Goal: Task Accomplishment & Management: Manage account settings

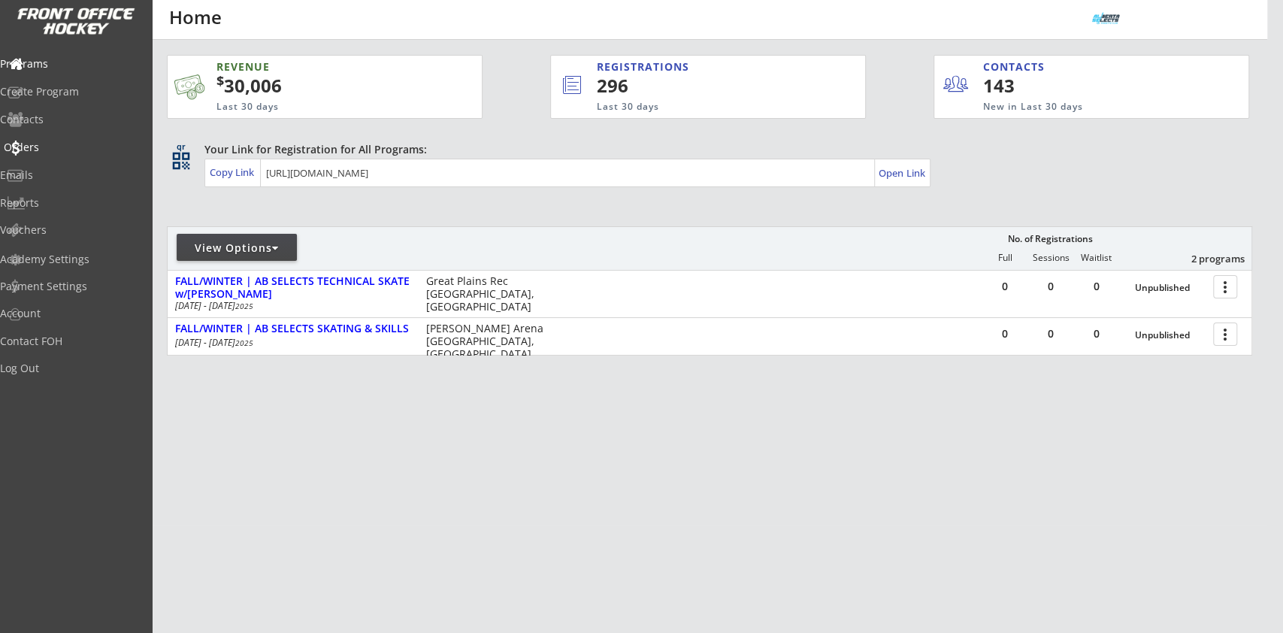
click at [96, 138] on div "Orders" at bounding box center [71, 148] width 143 height 26
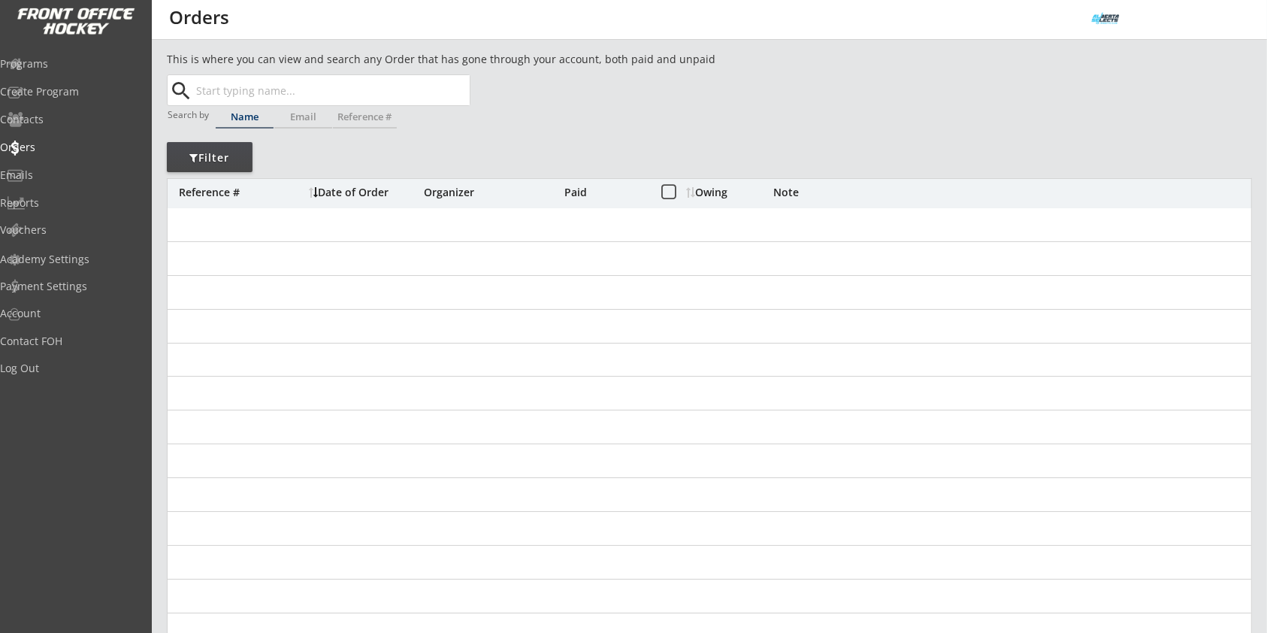
click at [228, 87] on input "text" at bounding box center [331, 90] width 277 height 30
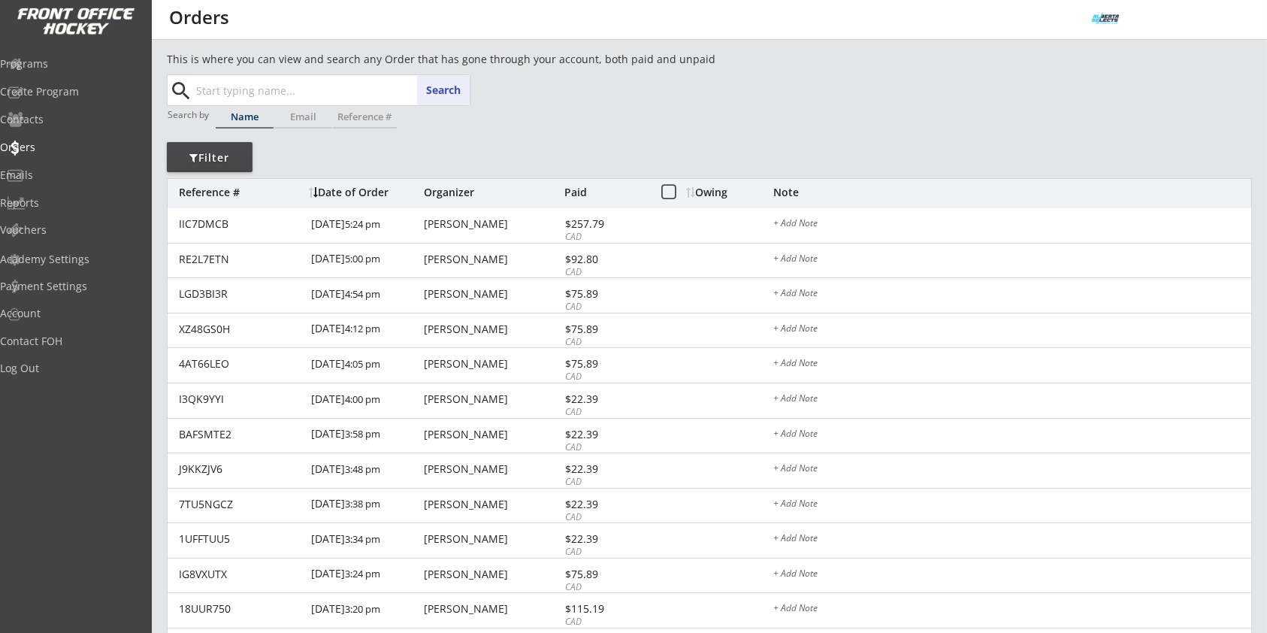
paste input "derekjsmith@gmail.com"
type input "derekjsmith@gmail.com"
click at [433, 83] on button "Search" at bounding box center [443, 90] width 53 height 30
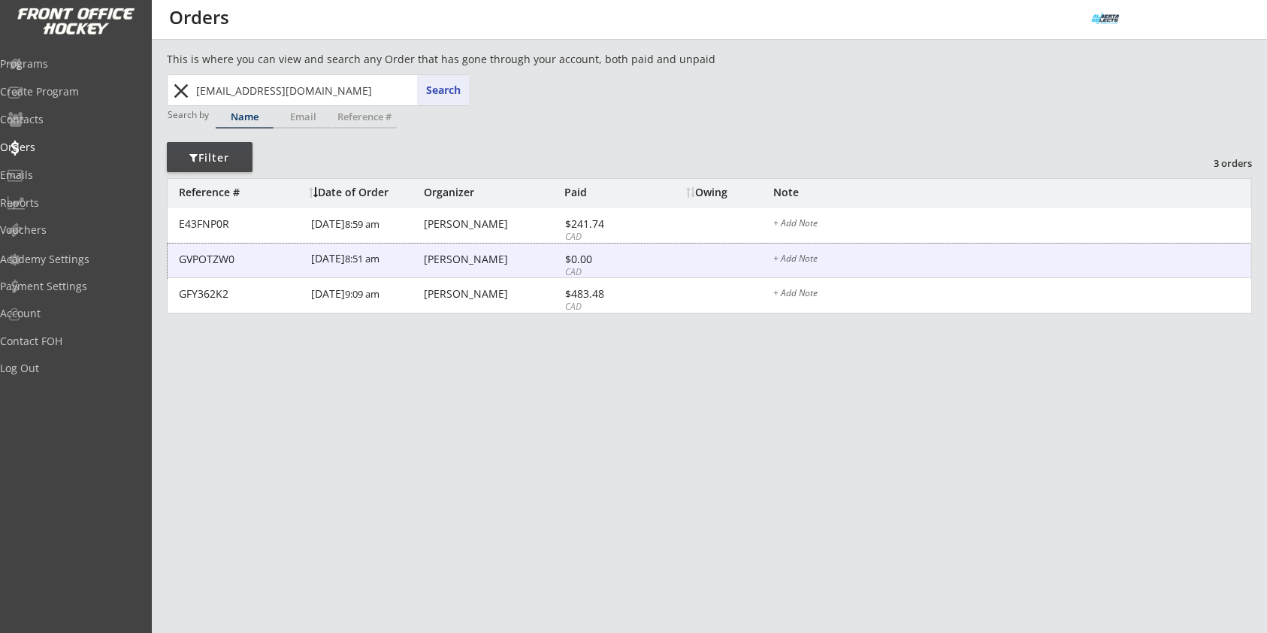
click at [447, 259] on div "Derek Smith" at bounding box center [492, 259] width 137 height 11
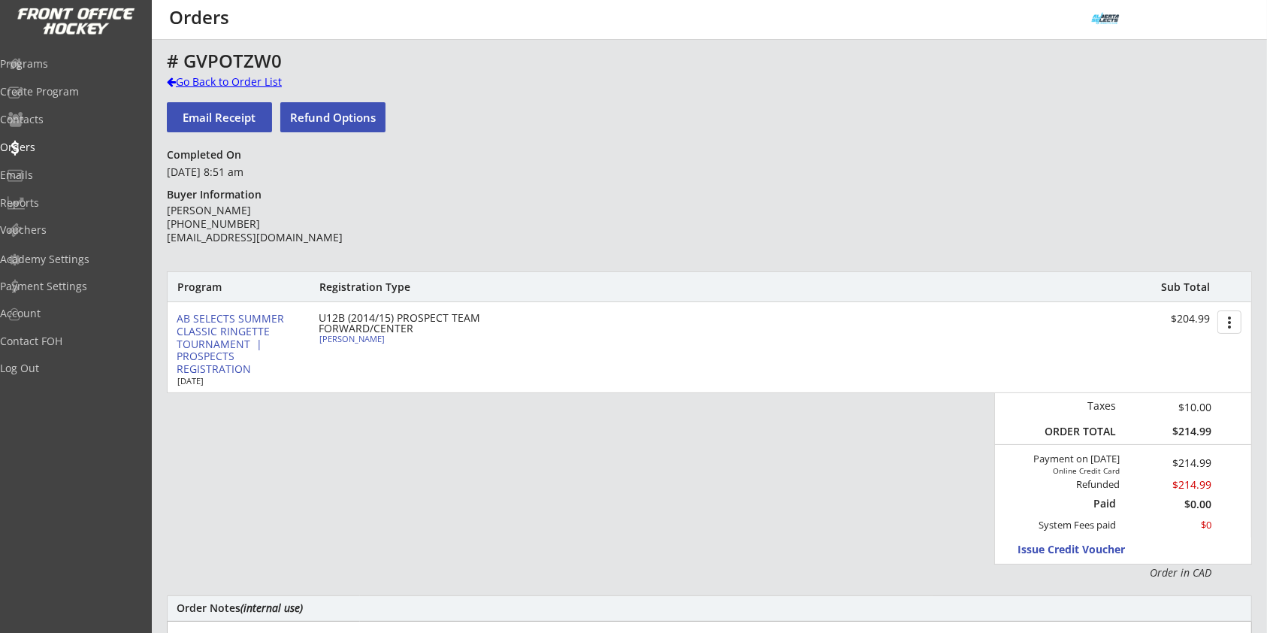
click at [262, 75] on div "Go Back to Order List" at bounding box center [244, 81] width 155 height 15
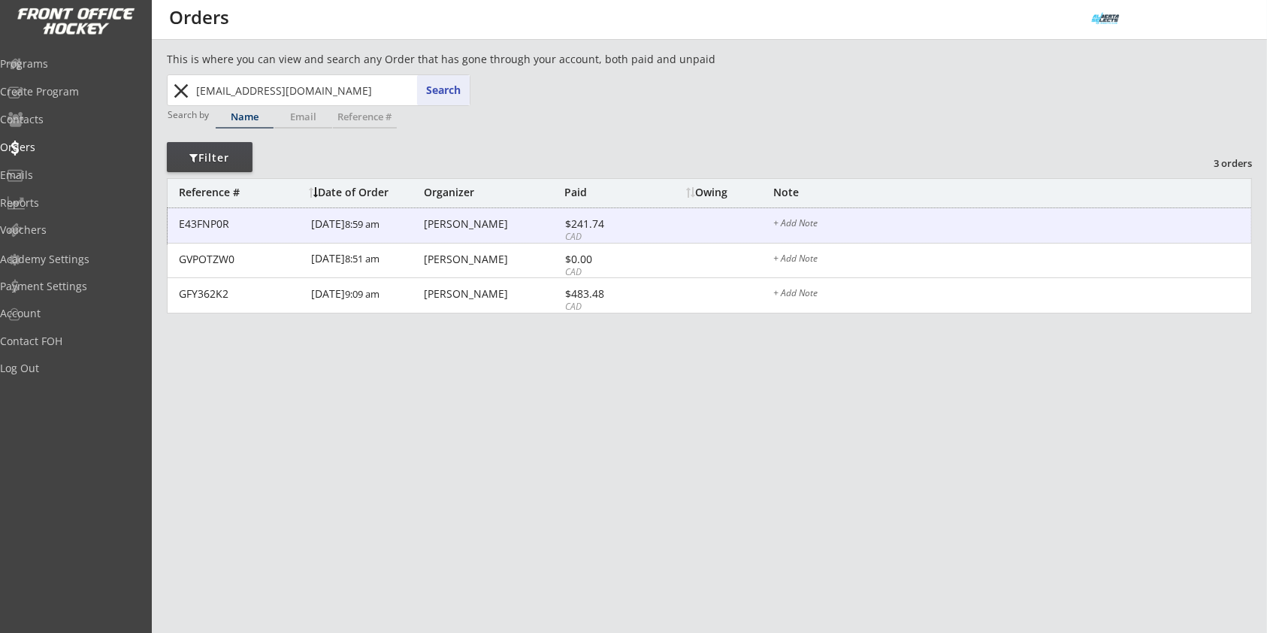
click at [430, 219] on div "Derek Smith" at bounding box center [492, 224] width 137 height 11
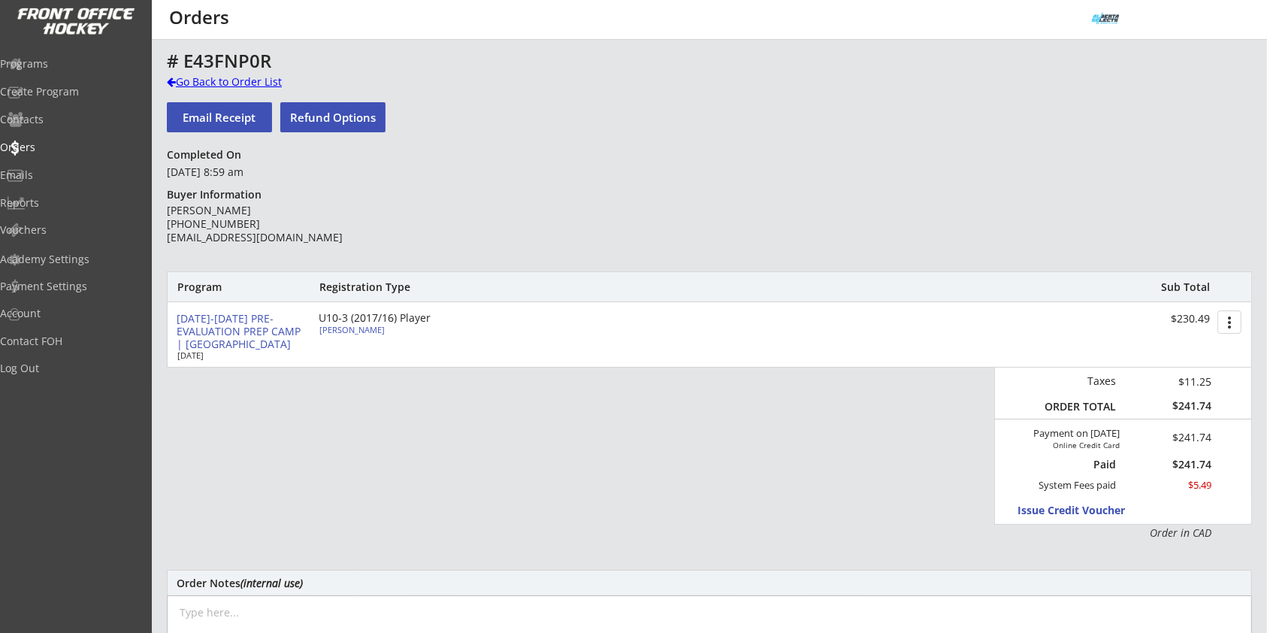
click at [265, 82] on div "Go Back to Order List" at bounding box center [244, 81] width 155 height 15
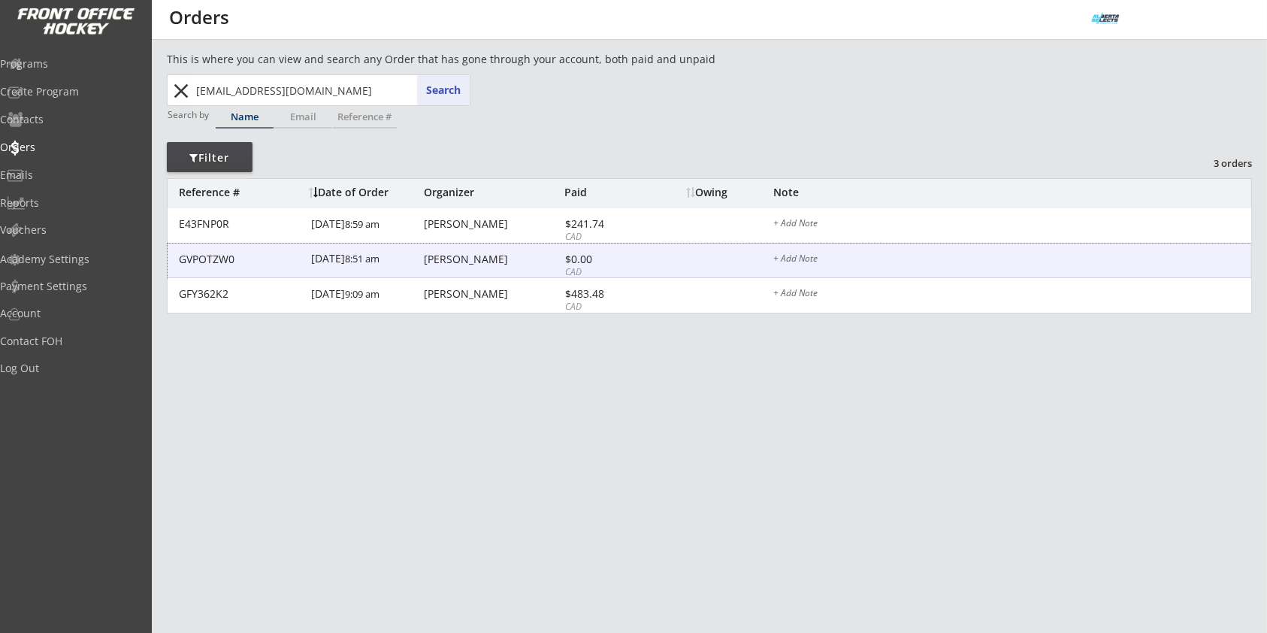
click at [449, 263] on div "Derek Smith" at bounding box center [492, 259] width 137 height 11
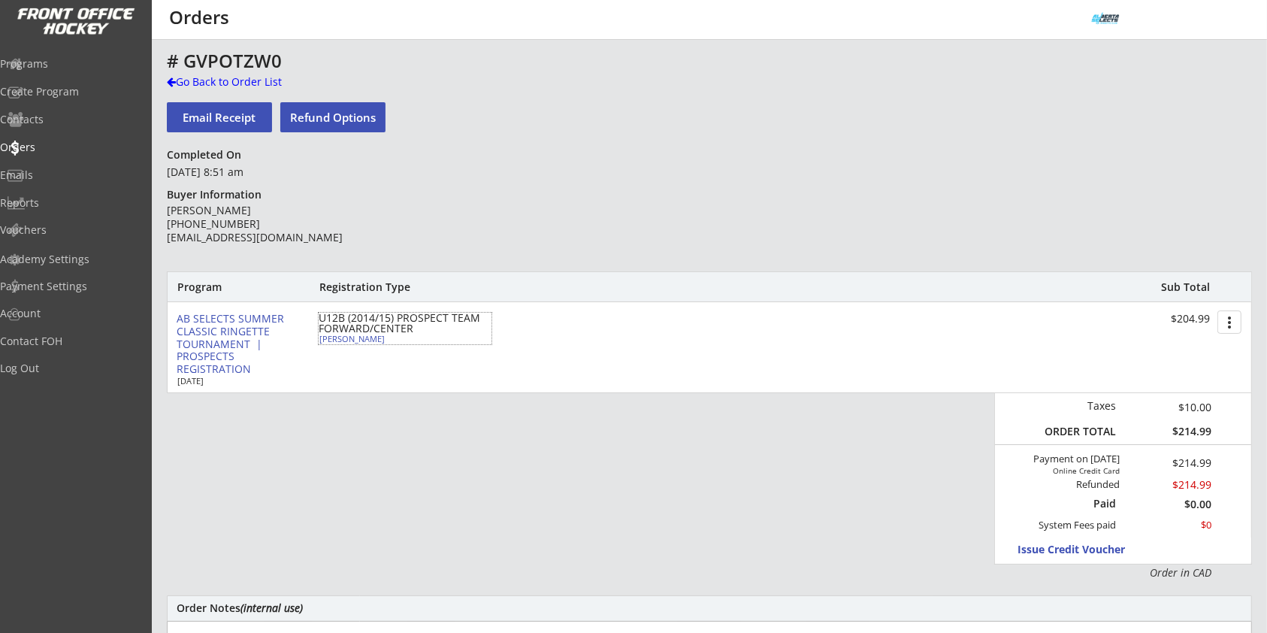
click at [358, 340] on div "Emily Smith" at bounding box center [403, 338] width 168 height 8
select select ""Forward""
select select ""U10-3""
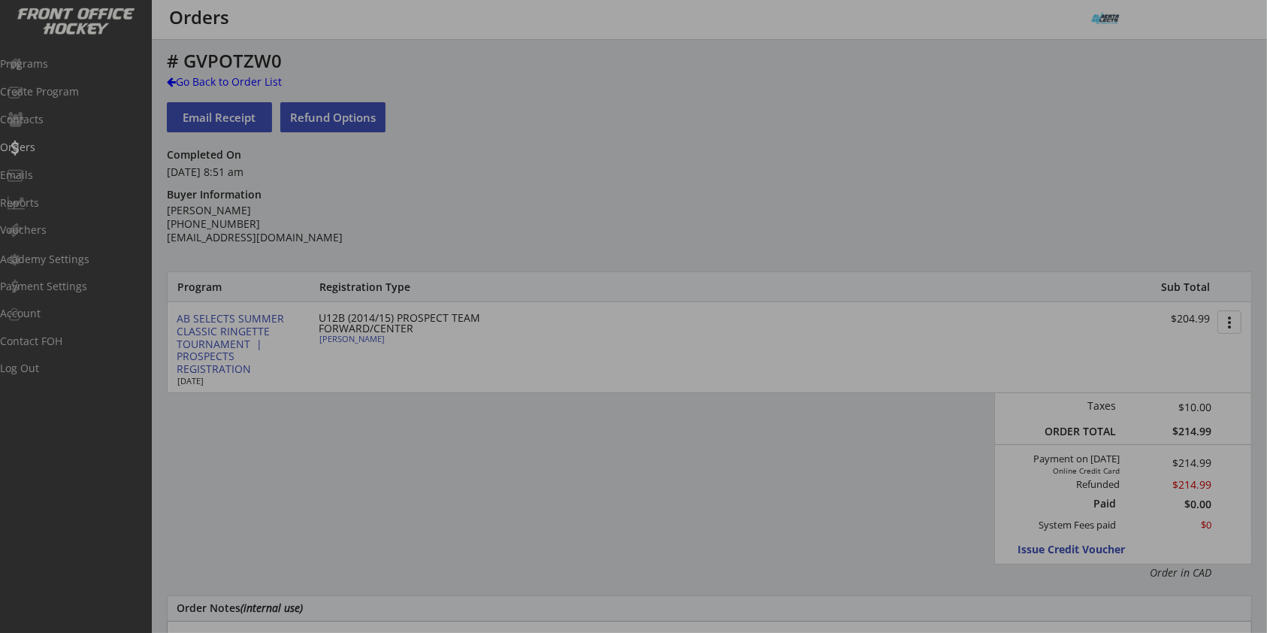
type input "FEMALE"
type input "Step 3 Bowview boom"
type input "Yes"
type input "Maeve Bulman, Kamila Fornalik"
select select ""Yes""
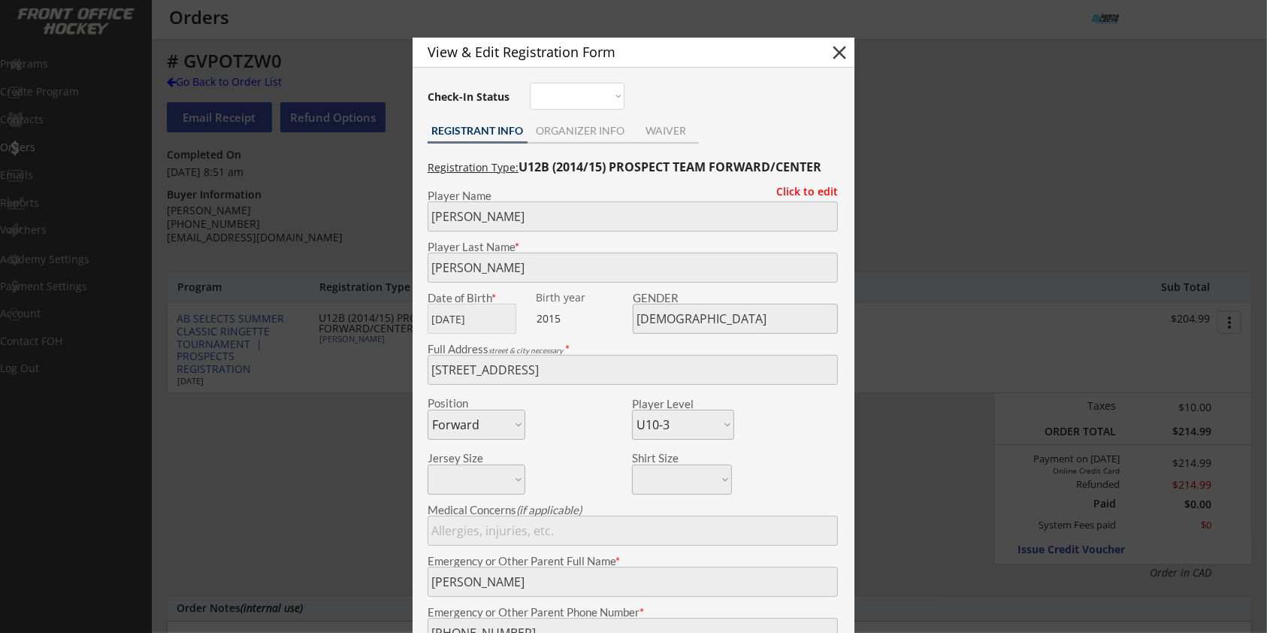
click at [836, 56] on button "close" at bounding box center [839, 52] width 23 height 23
select select ""PLACEHOLDER_1427118222253""
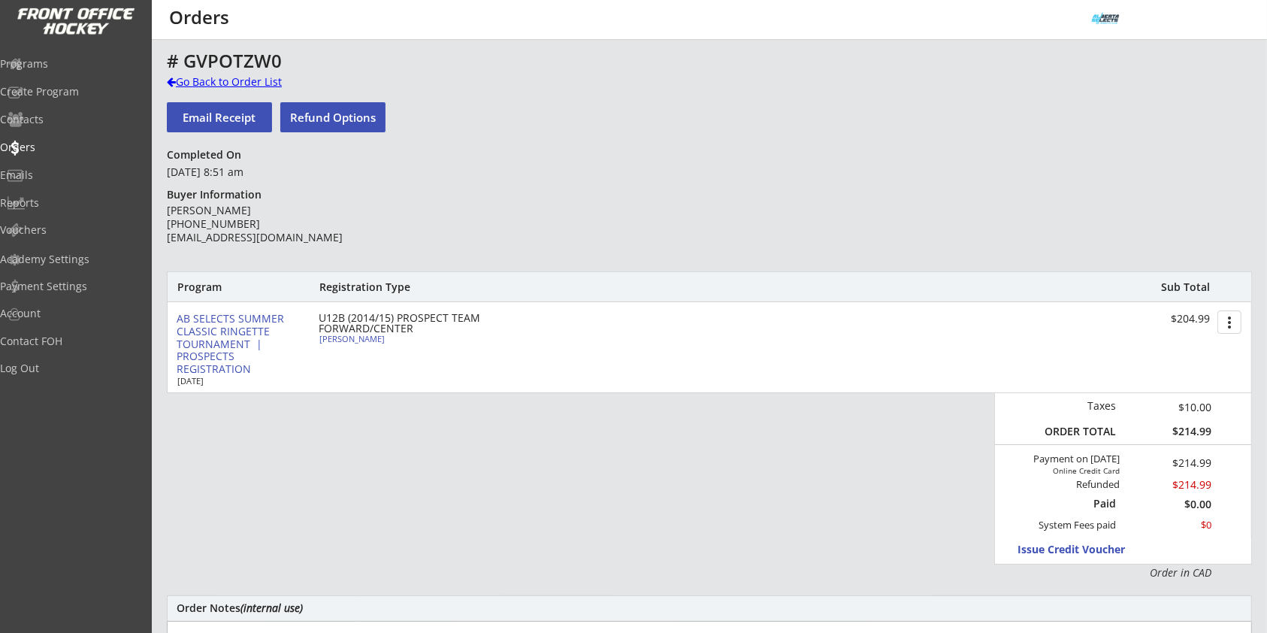
click at [238, 80] on div "Go Back to Order List" at bounding box center [244, 81] width 155 height 15
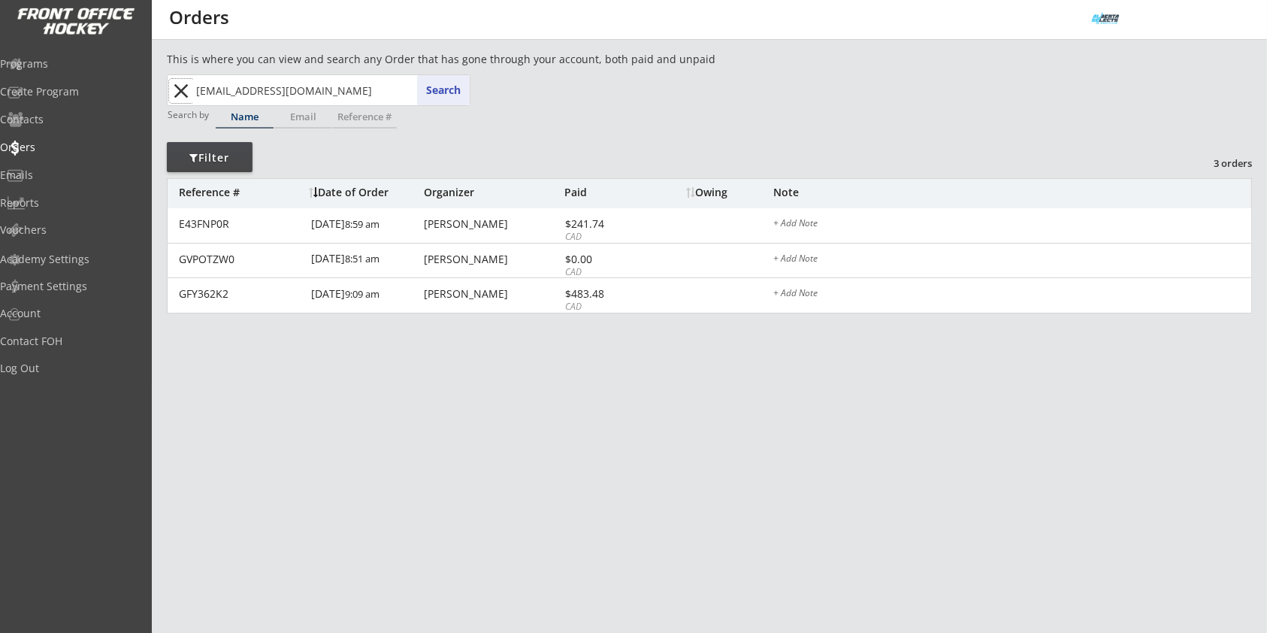
click at [175, 93] on button "close" at bounding box center [181, 91] width 25 height 24
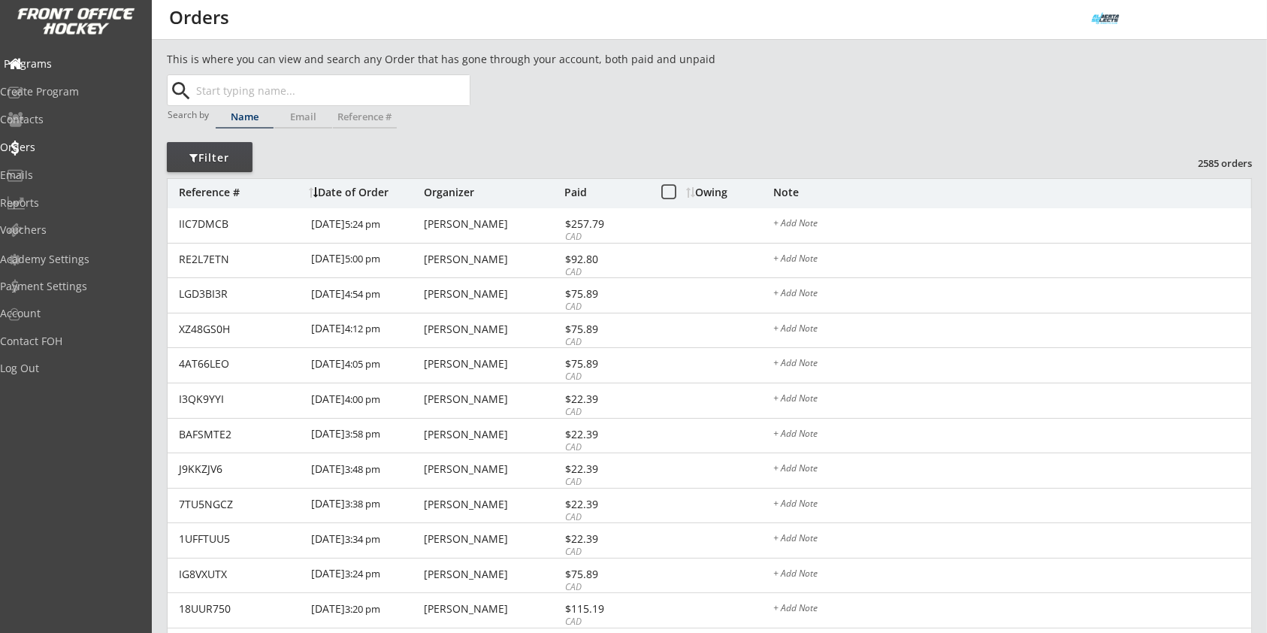
click at [73, 63] on div "Programs" at bounding box center [71, 64] width 135 height 11
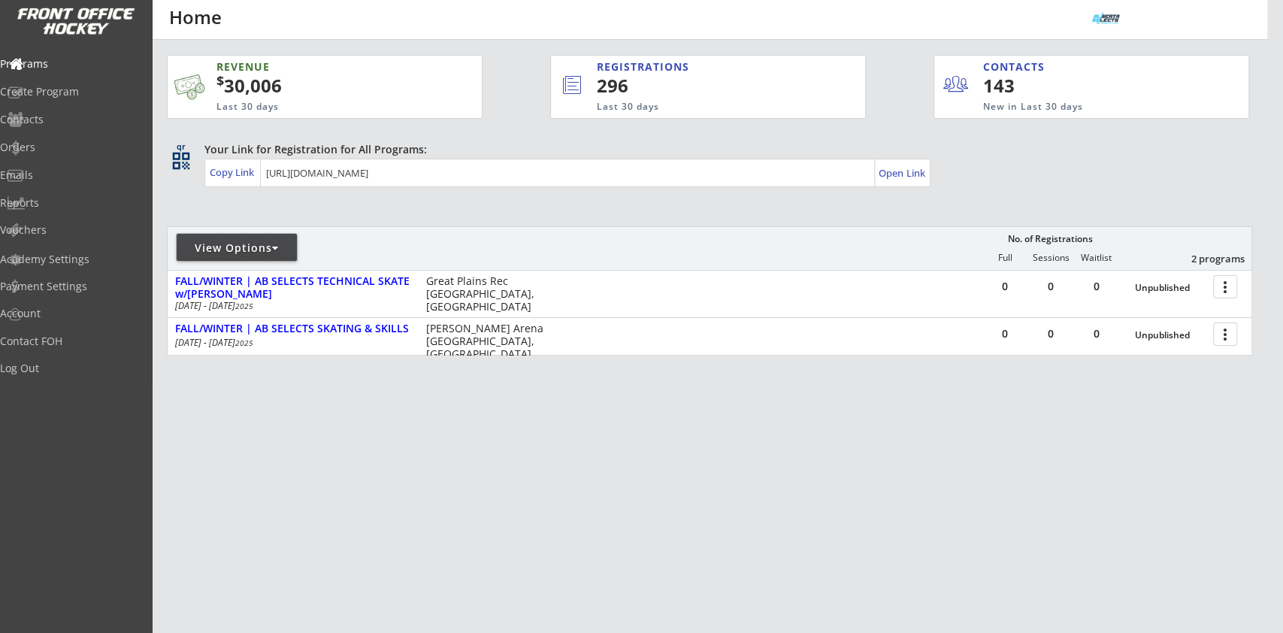
click at [285, 248] on div "View Options" at bounding box center [237, 247] width 120 height 15
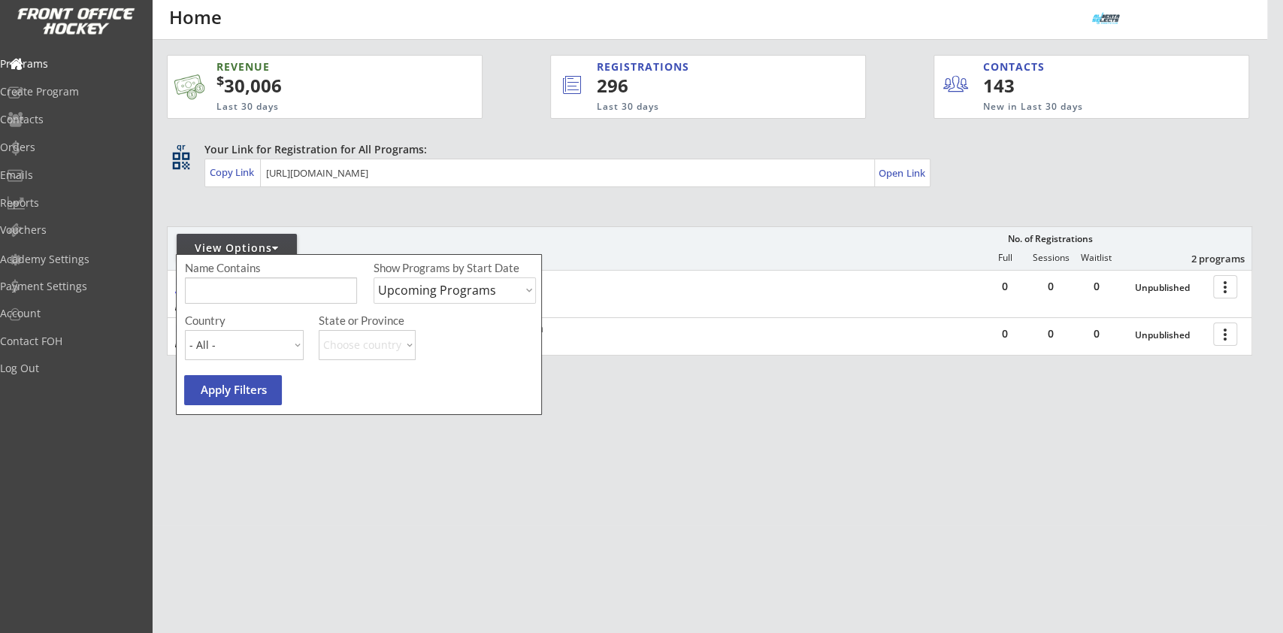
click at [429, 269] on div "Show Programs by Start Date" at bounding box center [453, 267] width 160 height 11
click at [445, 286] on select "Upcoming Programs Past Programs Specific Date Range" at bounding box center [454, 290] width 162 height 26
select select ""Specific Date Range""
click at [373, 277] on select "Upcoming Programs Past Programs Specific Date Range" at bounding box center [454, 290] width 162 height 26
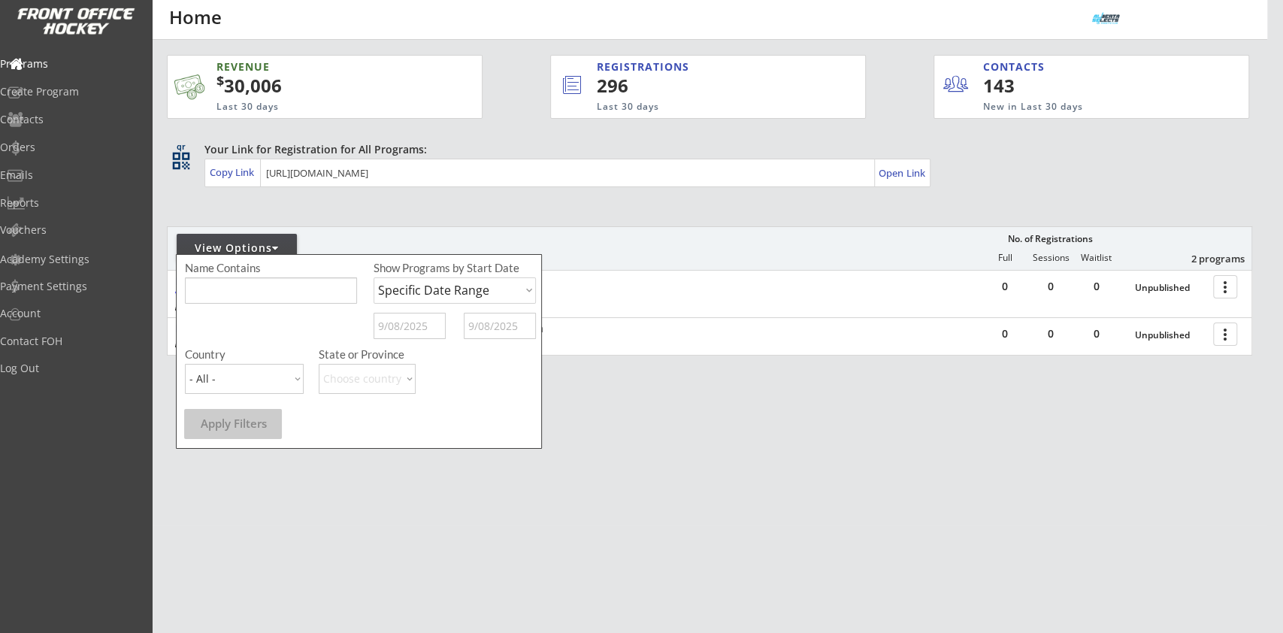
click at [408, 322] on input "text" at bounding box center [409, 326] width 72 height 26
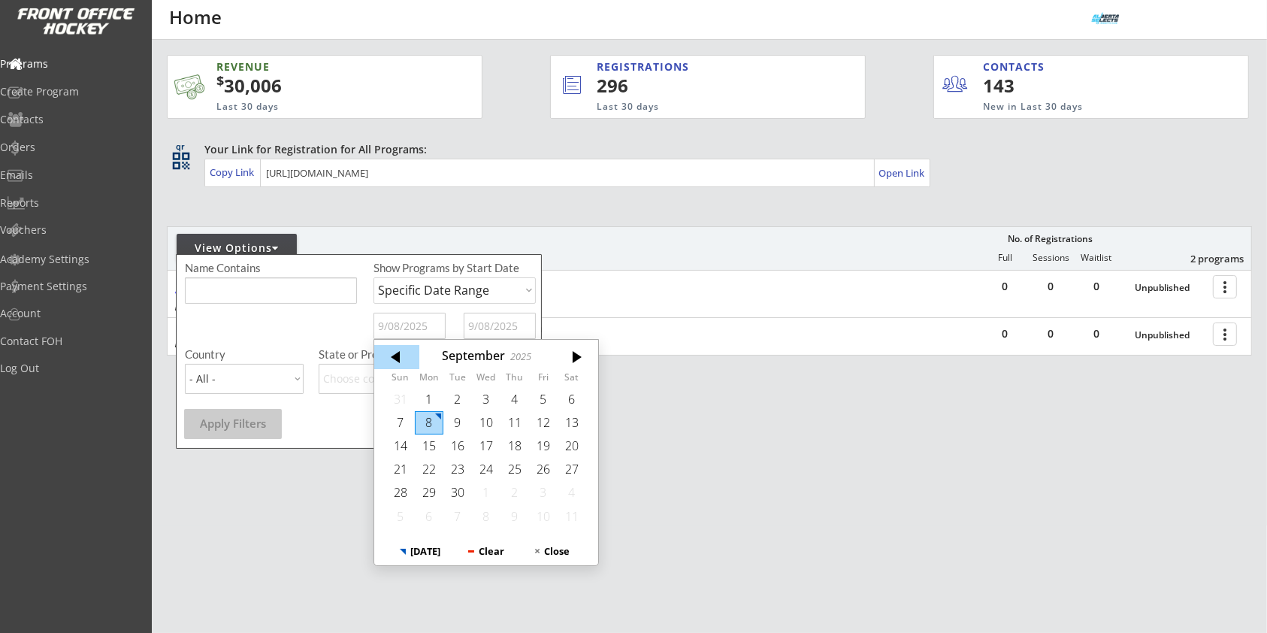
click at [395, 364] on div at bounding box center [396, 357] width 45 height 24
click at [511, 472] on div "21" at bounding box center [514, 469] width 29 height 23
type input "8/21/2025"
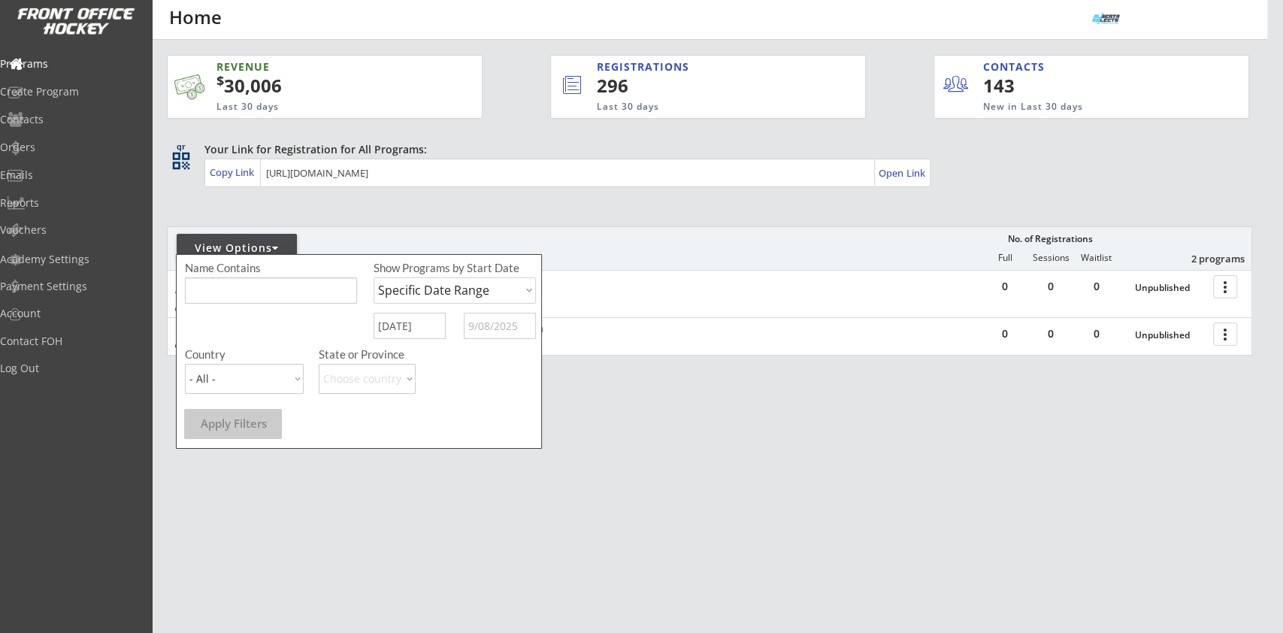
click at [492, 328] on input "text" at bounding box center [500, 326] width 72 height 26
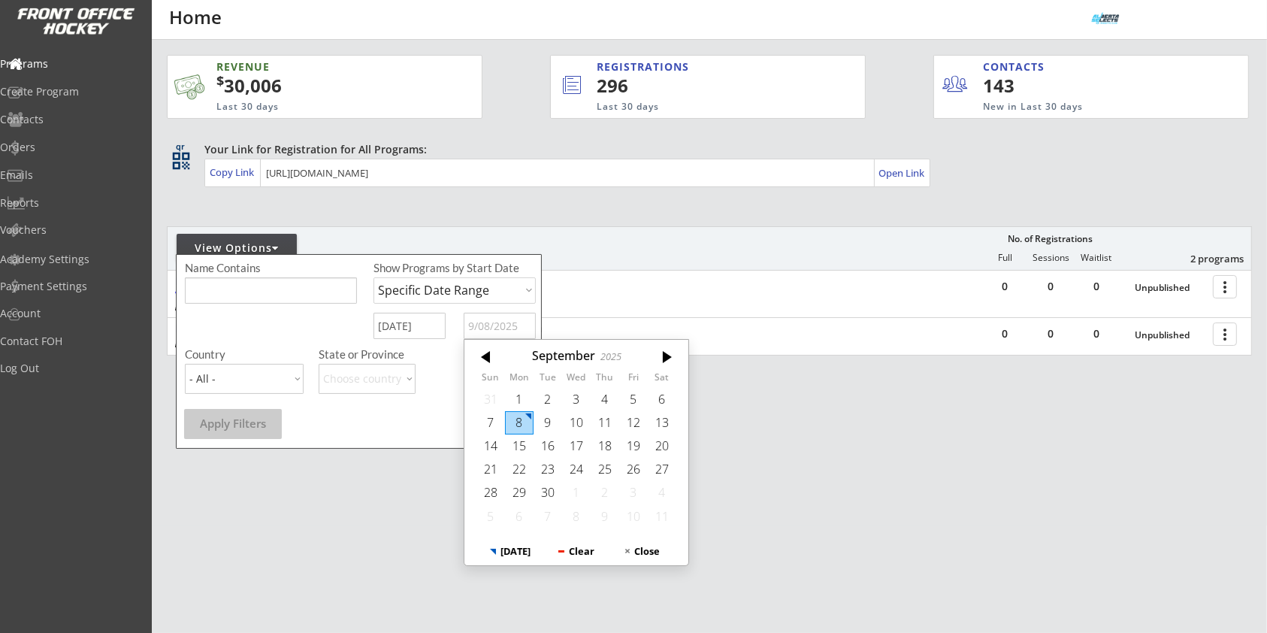
click at [517, 412] on div "8" at bounding box center [519, 422] width 29 height 23
type input "9/08/2025"
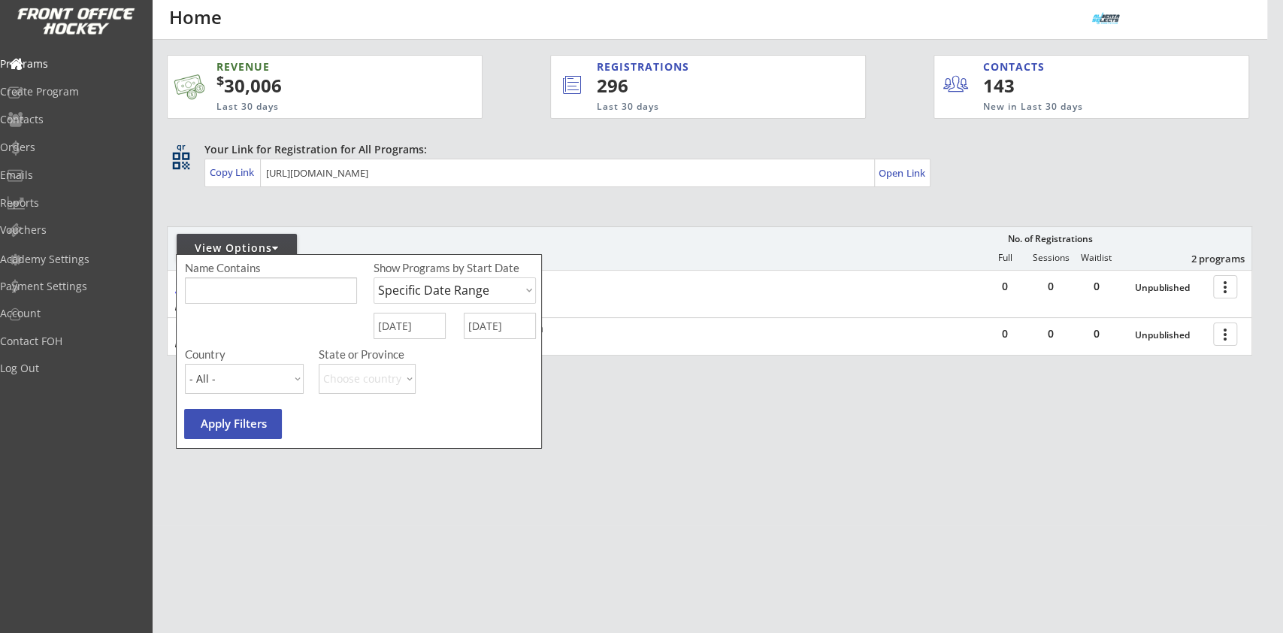
click at [246, 418] on button "Apply Filters" at bounding box center [233, 424] width 98 height 30
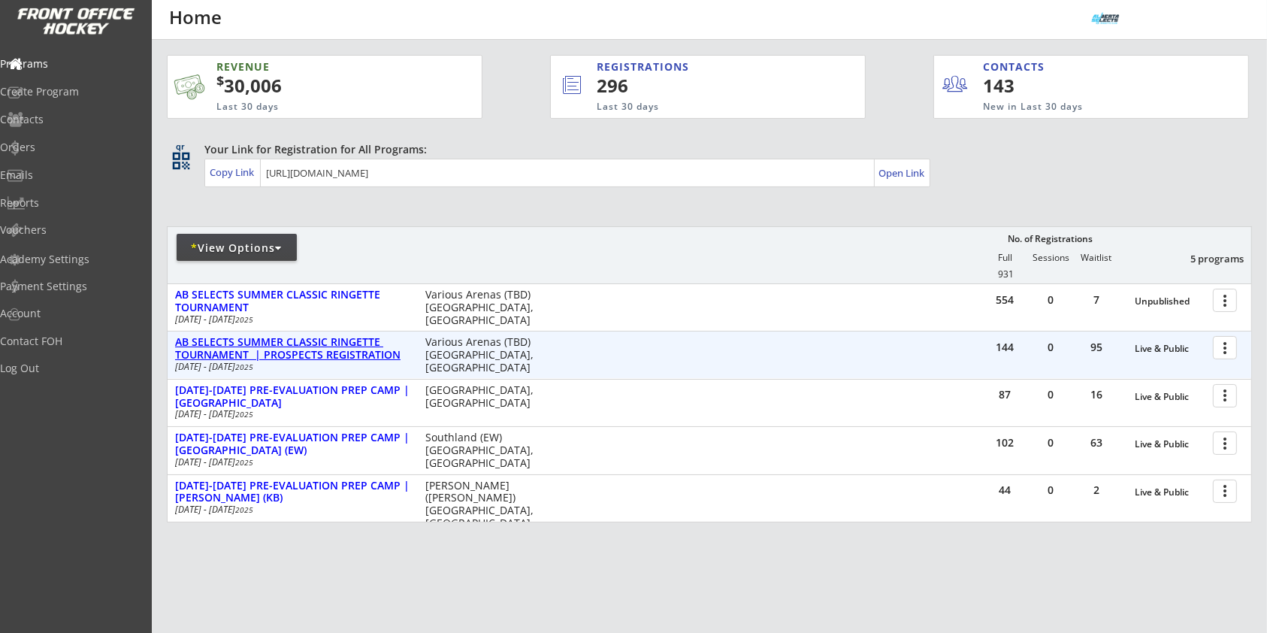
click at [307, 344] on div "AB SELECTS SUMMER CLASSIC RINGETTE TOURNAMENT | PROSPECTS REGISTRATION" at bounding box center [292, 349] width 234 height 26
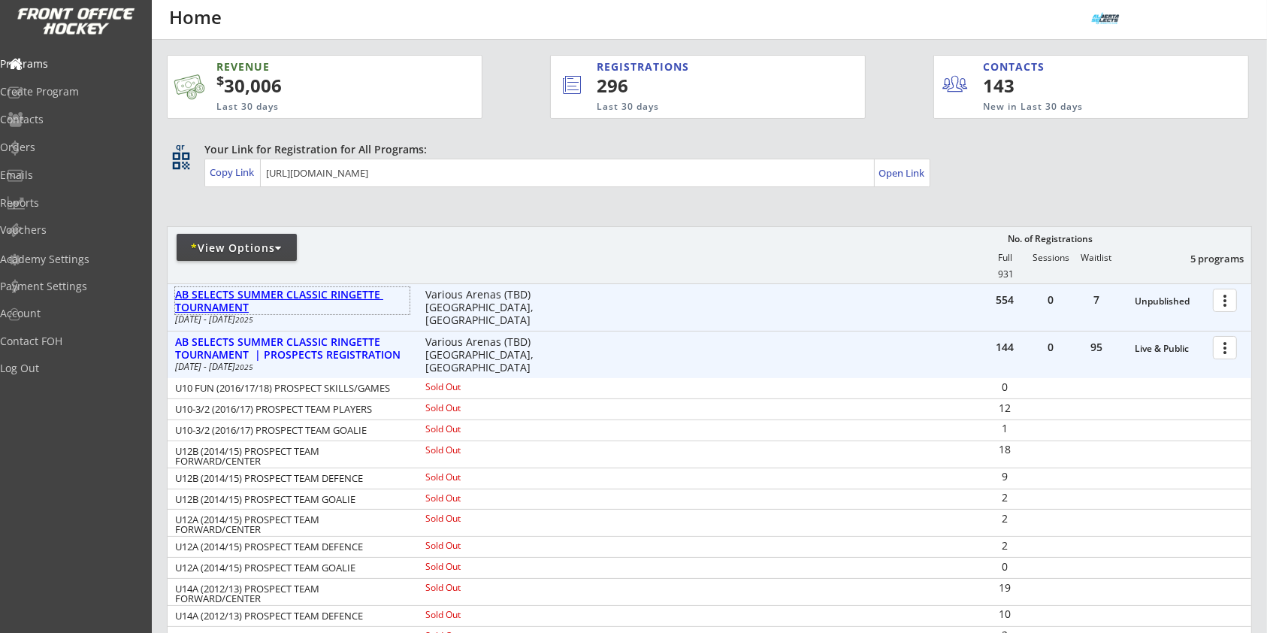
click at [307, 292] on div "AB SELECTS SUMMER CLASSIC RINGETTE TOURNAMENT" at bounding box center [292, 302] width 234 height 26
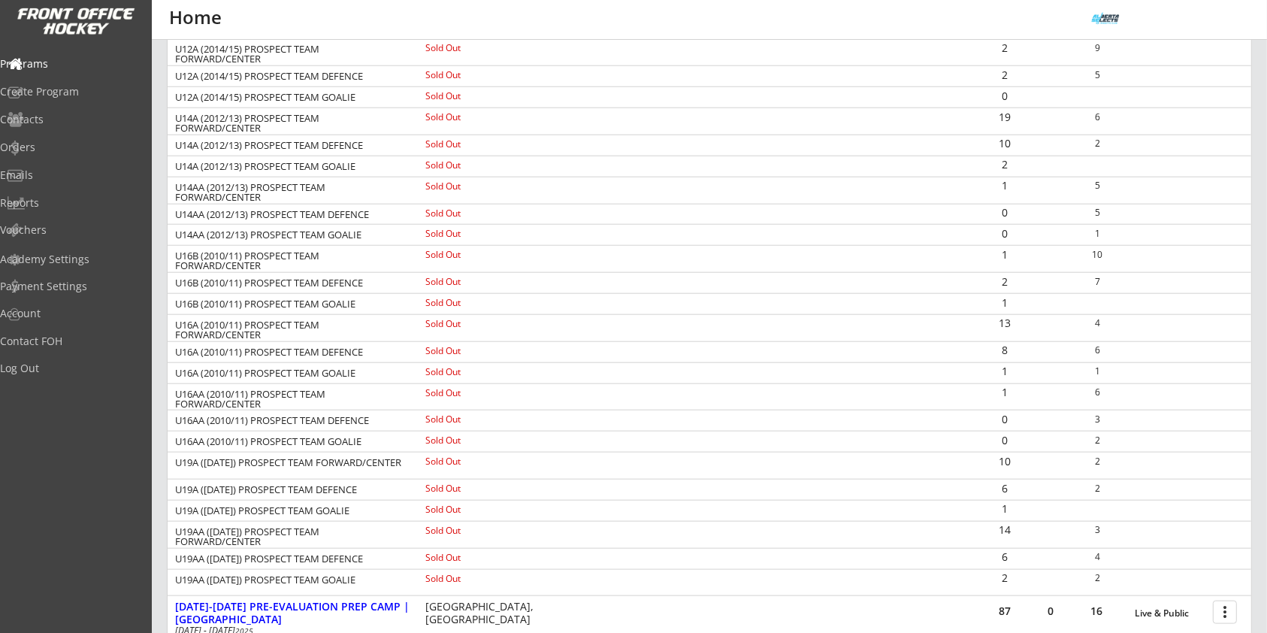
scroll to position [1202, 0]
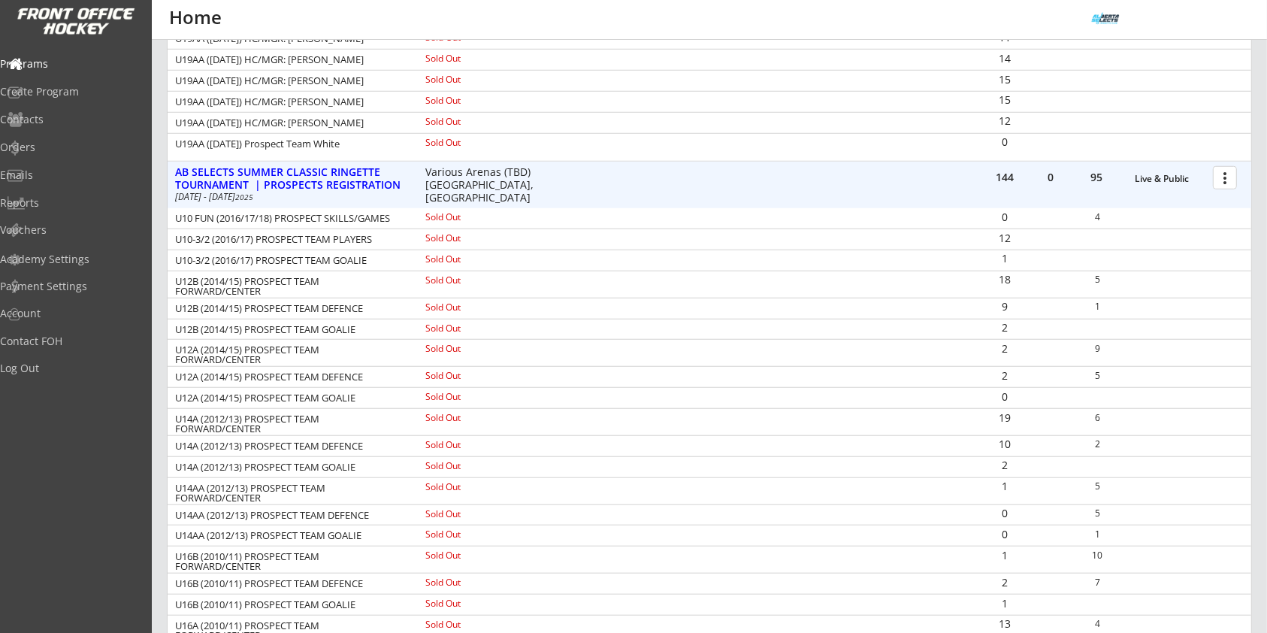
click at [1219, 180] on div at bounding box center [1227, 177] width 26 height 26
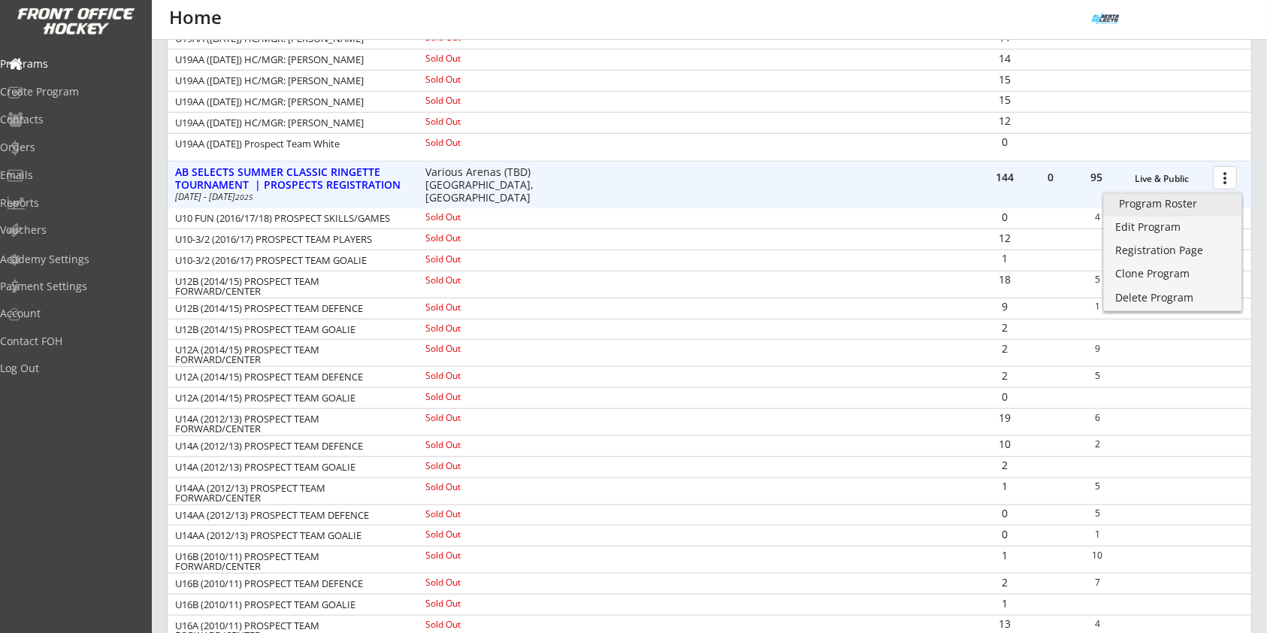
click at [1208, 200] on div "Program Roster" at bounding box center [1172, 203] width 107 height 11
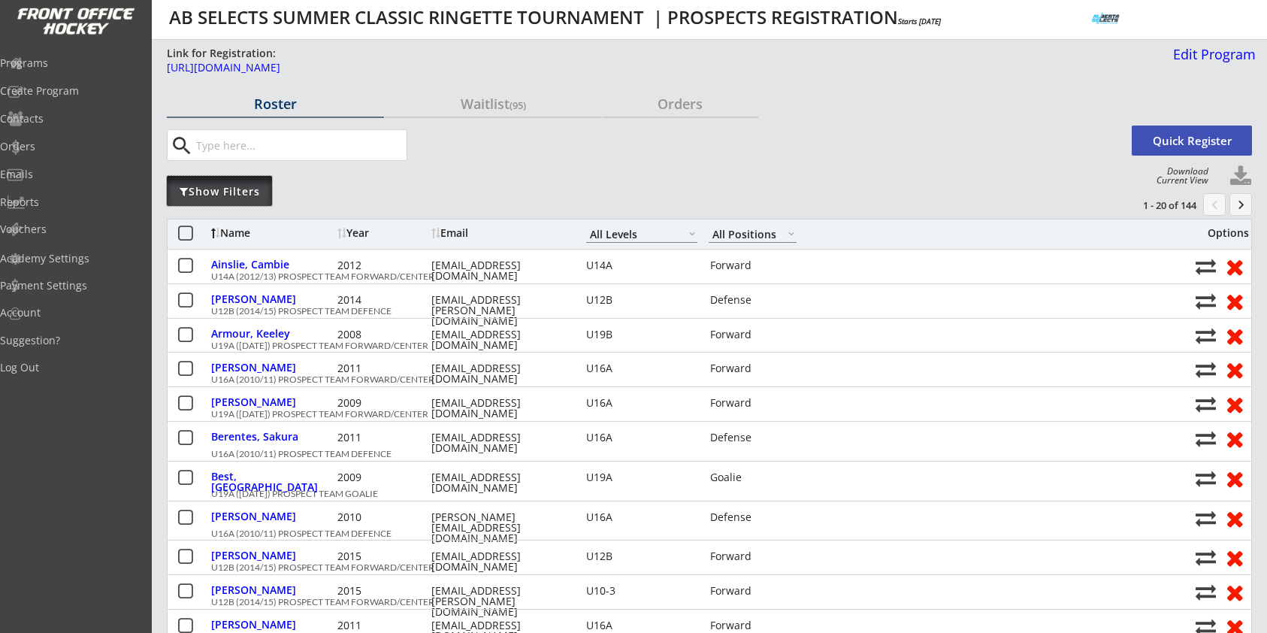
select select ""All Levels""
select select ""All Positions""
click at [227, 184] on div "Show Filters" at bounding box center [219, 191] width 105 height 15
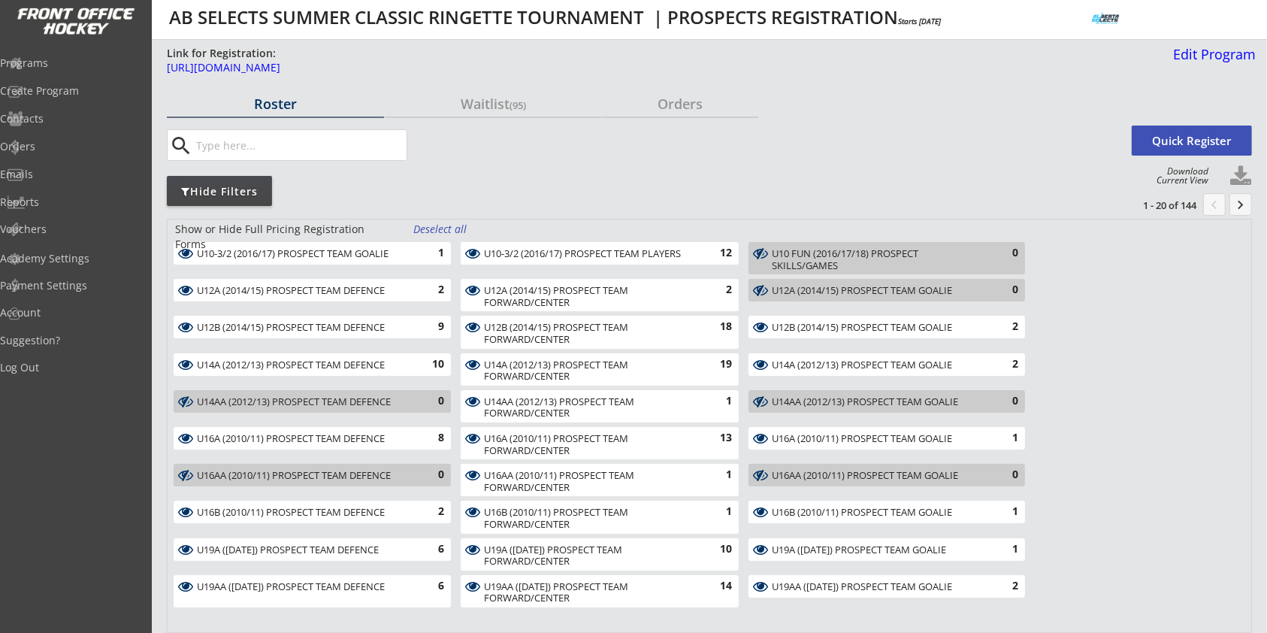
click at [466, 228] on div "Deselect all" at bounding box center [441, 229] width 56 height 15
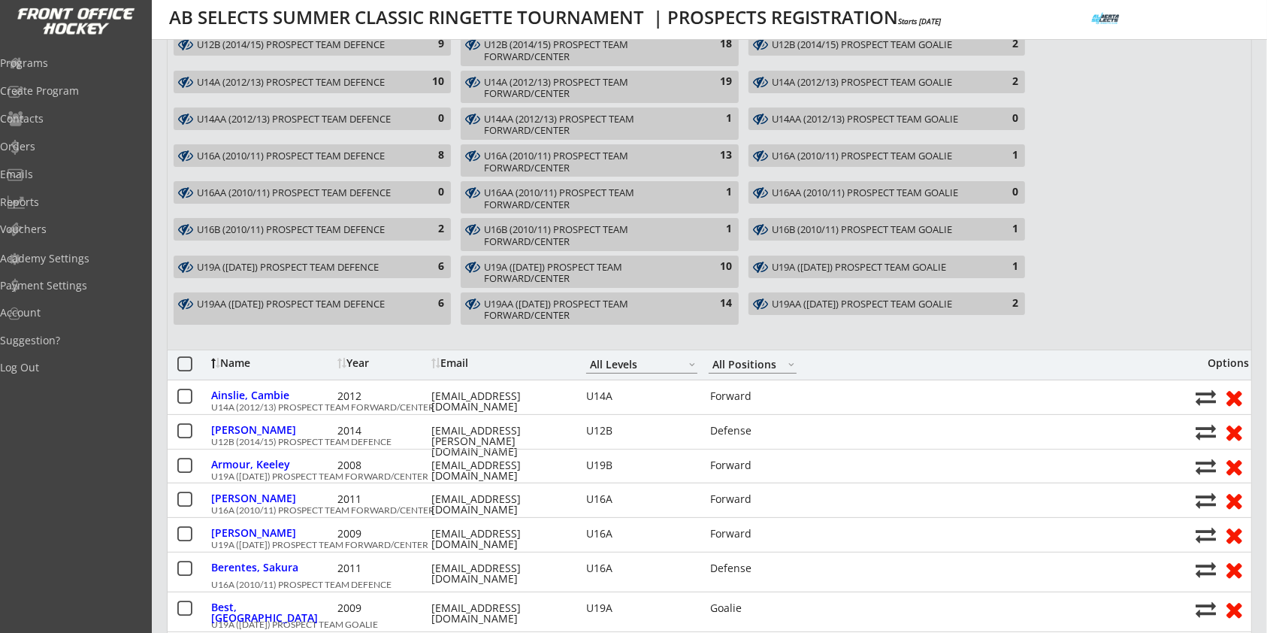
scroll to position [301, 0]
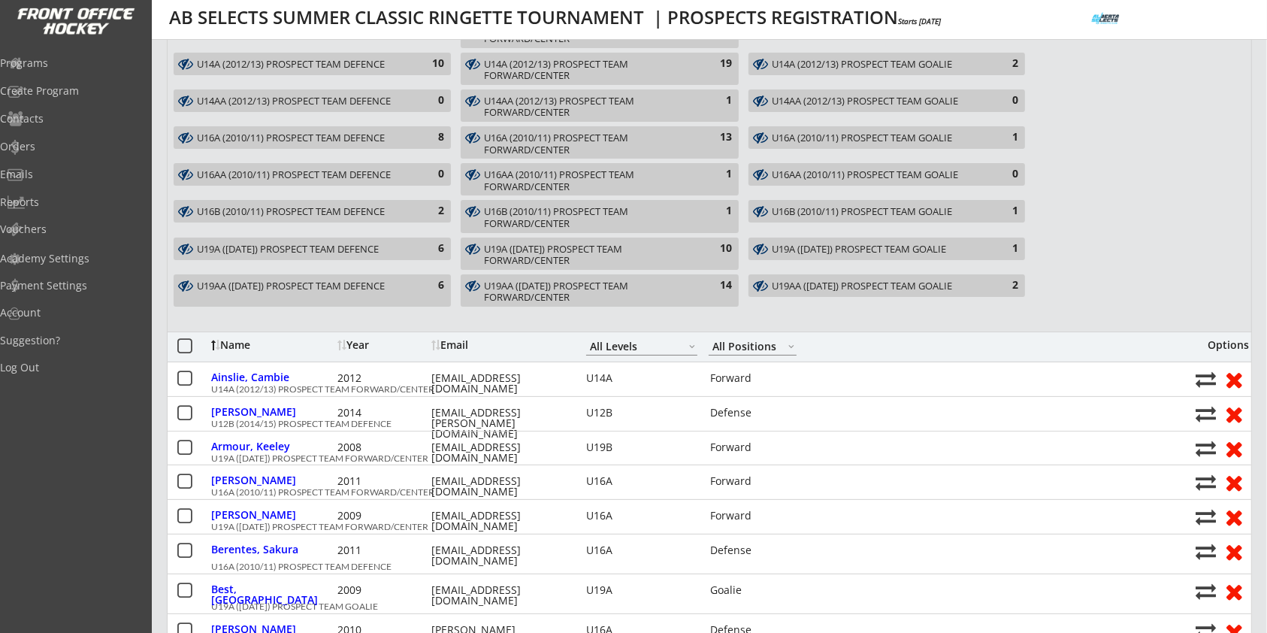
click at [414, 288] on div "6" at bounding box center [429, 285] width 30 height 15
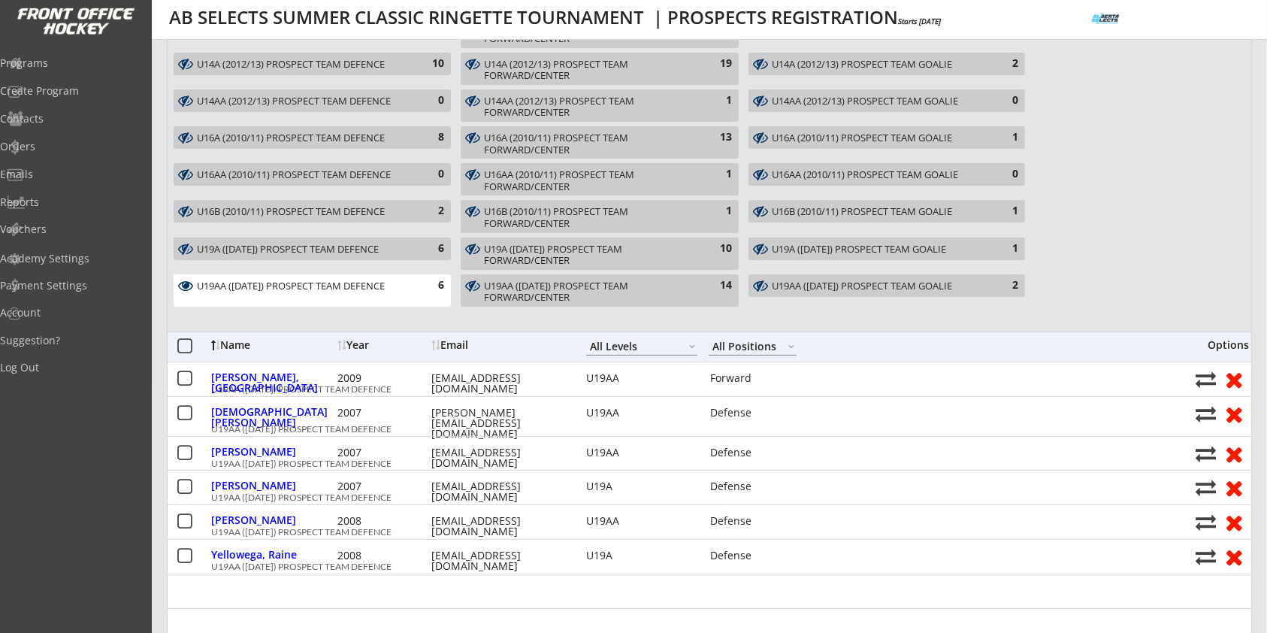
click at [645, 287] on div "U19AA ([DATE]) PROSPECT TEAM FORWARD/CENTER" at bounding box center [590, 291] width 213 height 23
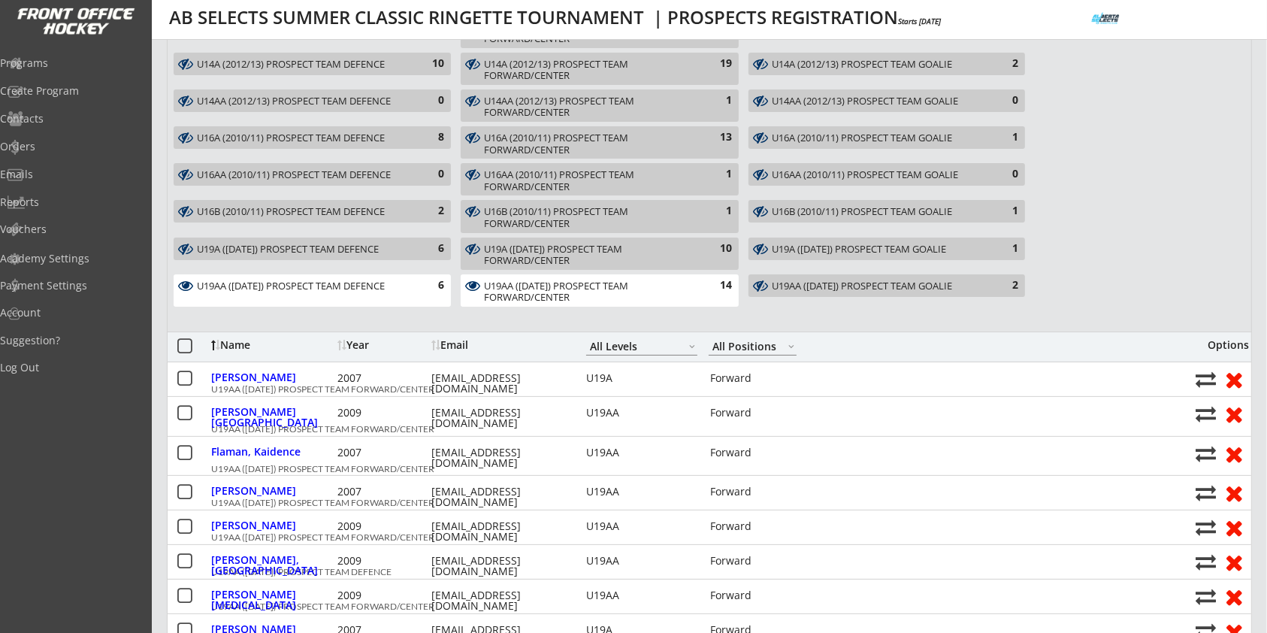
click at [851, 286] on div "U19AA ([DATE]) PROSPECT TEAM GOALIE" at bounding box center [878, 286] width 213 height 12
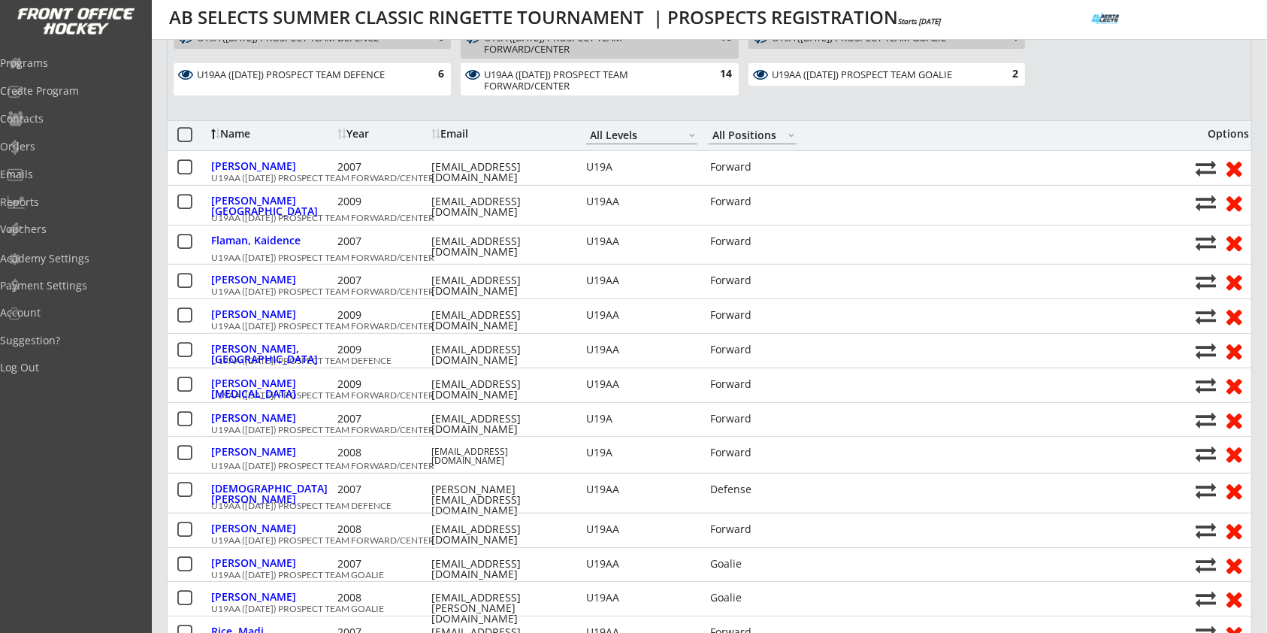
scroll to position [401, 0]
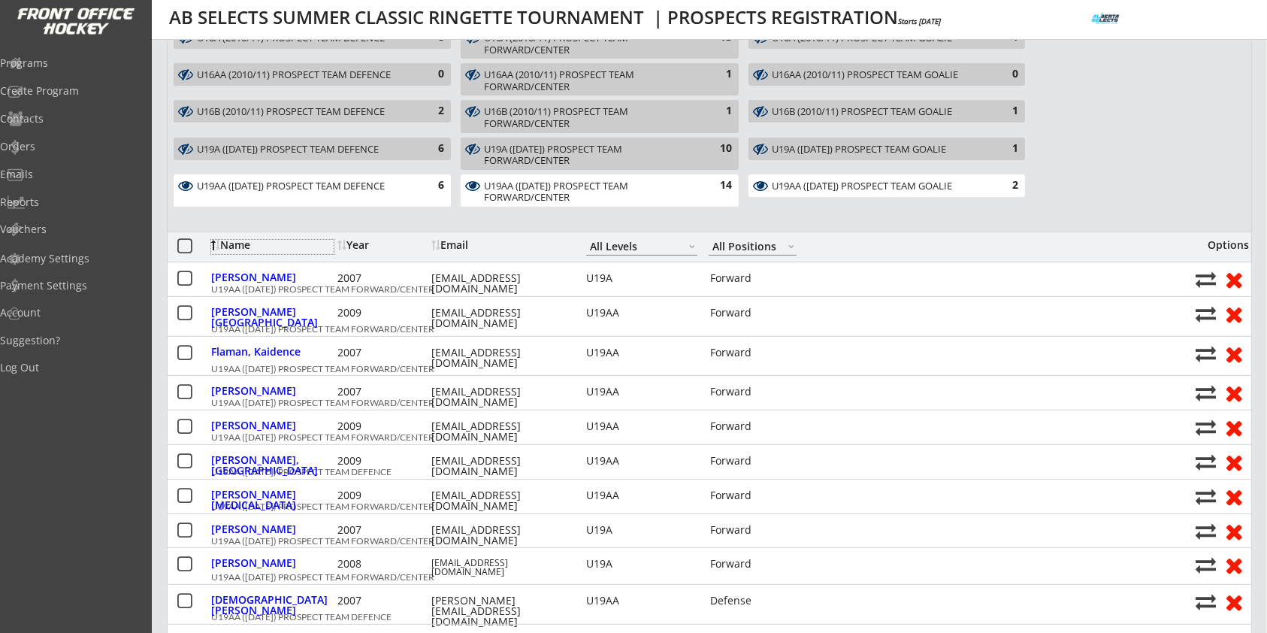
click at [234, 243] on div "Name" at bounding box center [272, 245] width 122 height 11
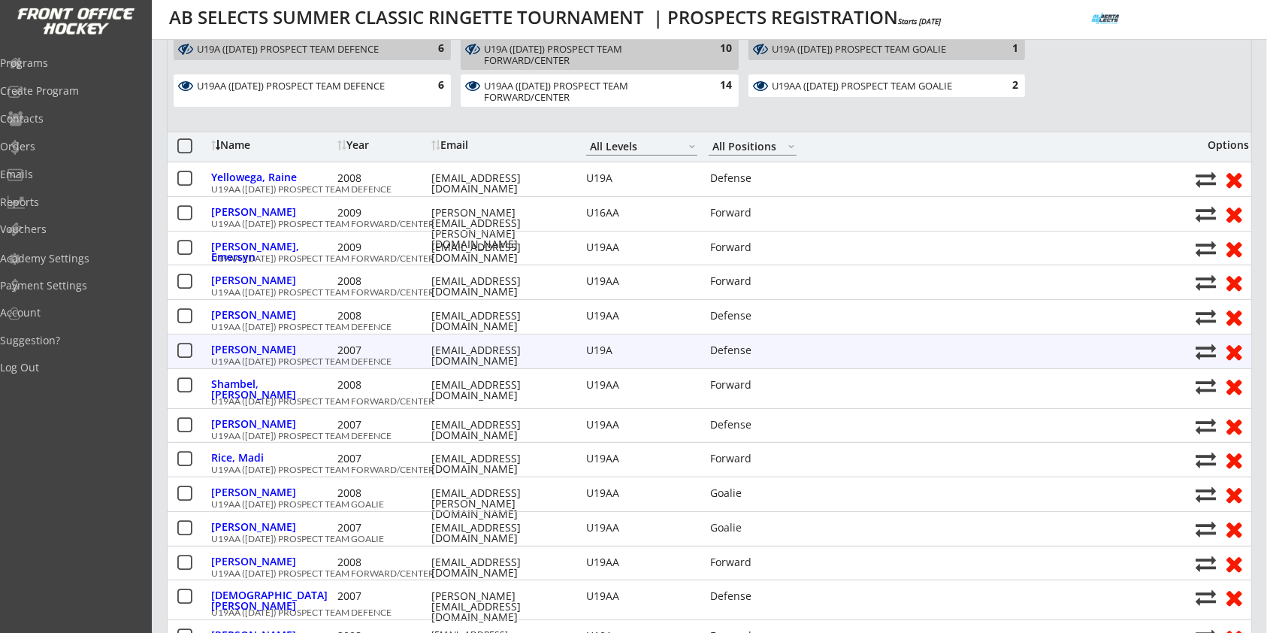
scroll to position [701, 0]
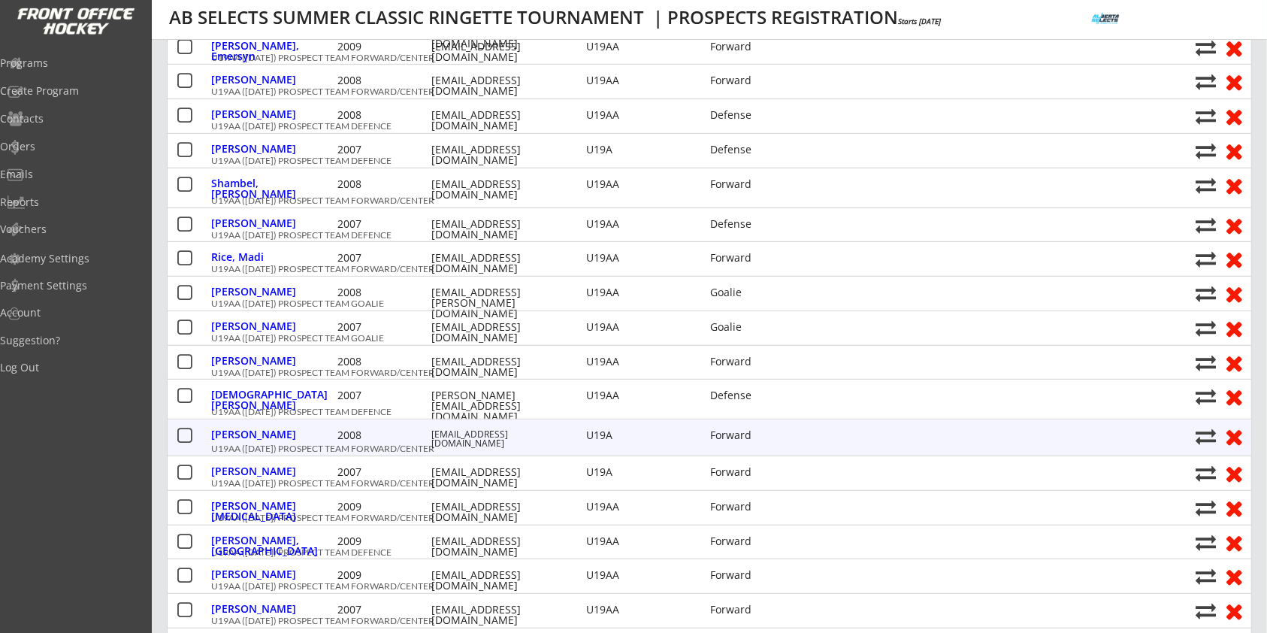
click at [488, 431] on div "[EMAIL_ADDRESS][DOMAIN_NAME]" at bounding box center [498, 439] width 135 height 18
copy div "[EMAIL_ADDRESS][DOMAIN_NAME]"
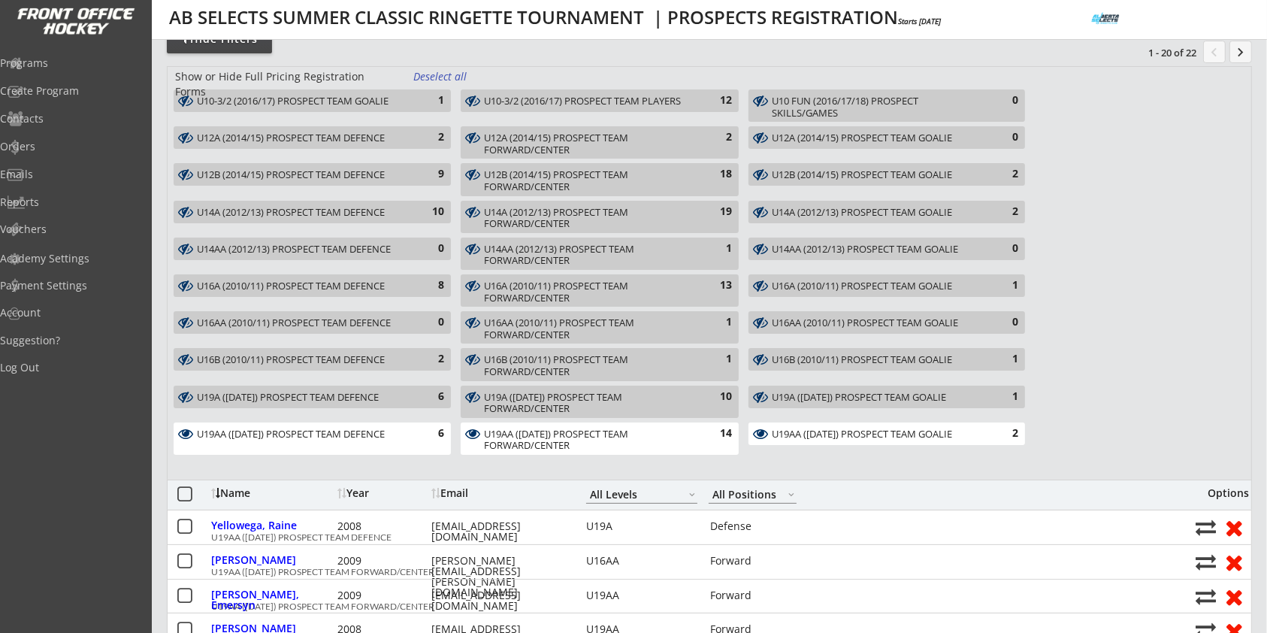
scroll to position [0, 0]
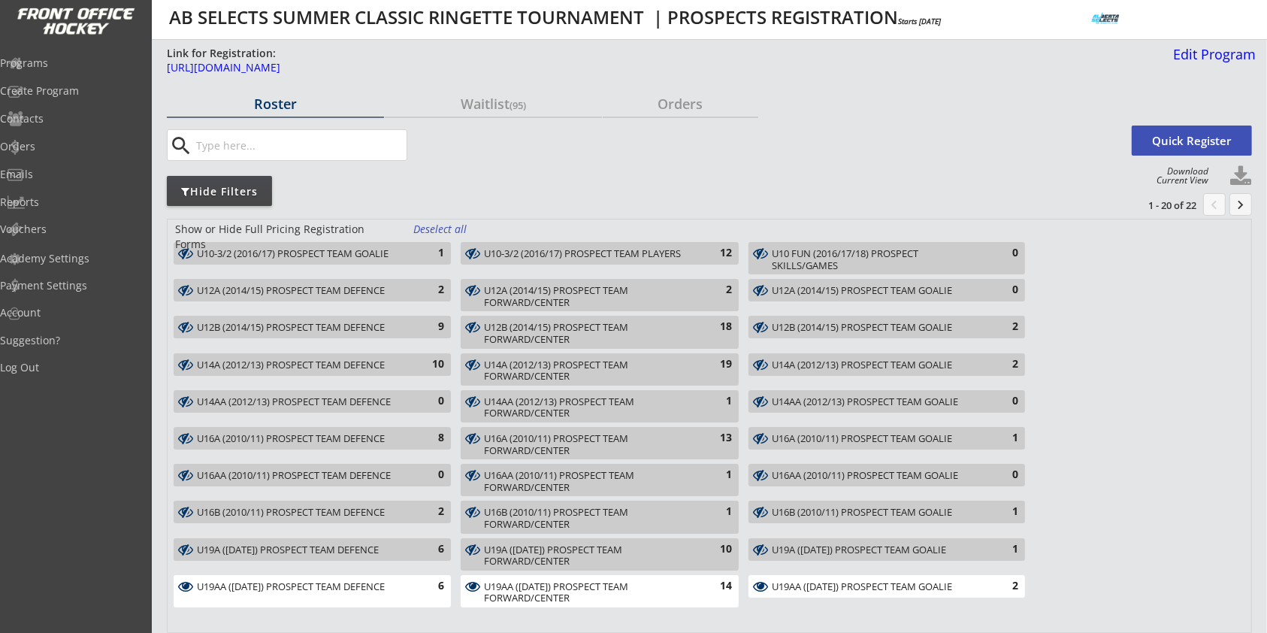
click at [667, 110] on div "Orders" at bounding box center [681, 104] width 156 height 14
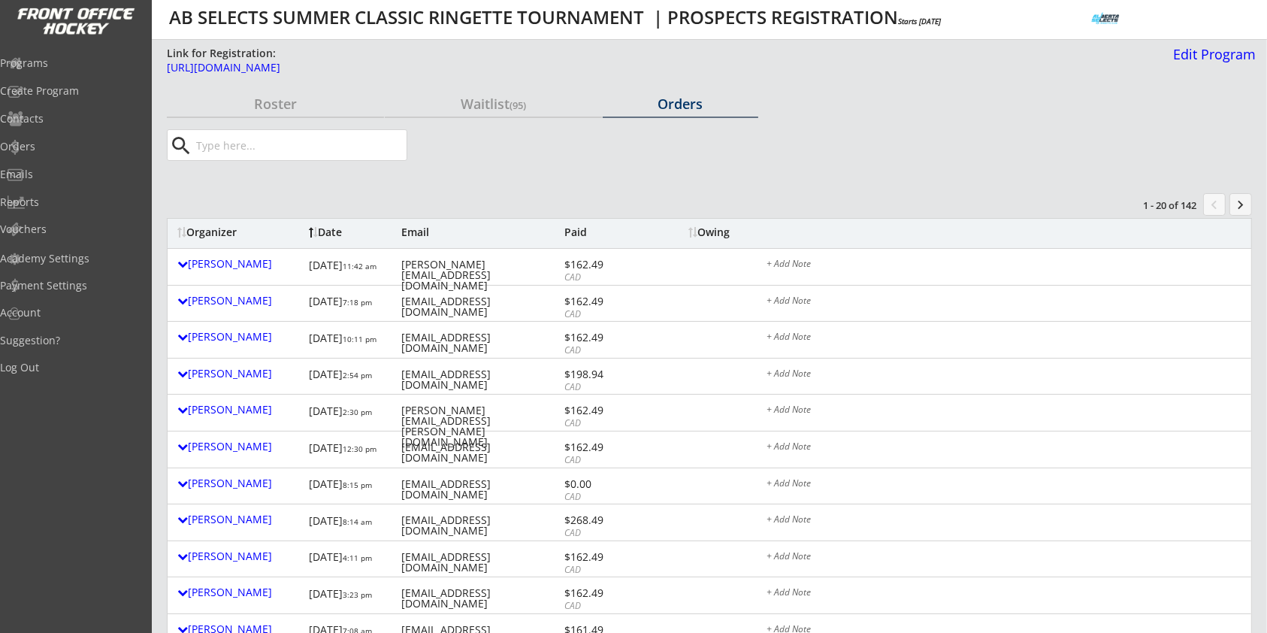
click at [338, 147] on input "input" at bounding box center [299, 145] width 213 height 30
paste input "[EMAIL_ADDRESS][DOMAIN_NAME]"
type input "[EMAIL_ADDRESS][DOMAIN_NAME]"
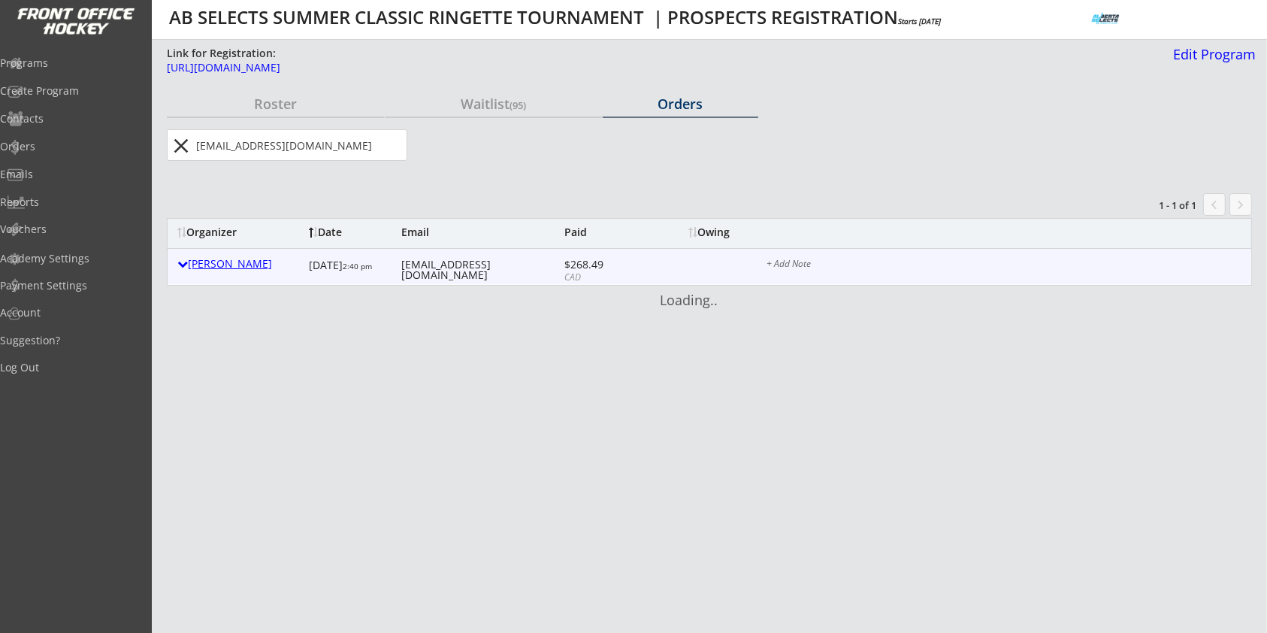
click at [245, 268] on div "[PERSON_NAME]" at bounding box center [239, 264] width 124 height 11
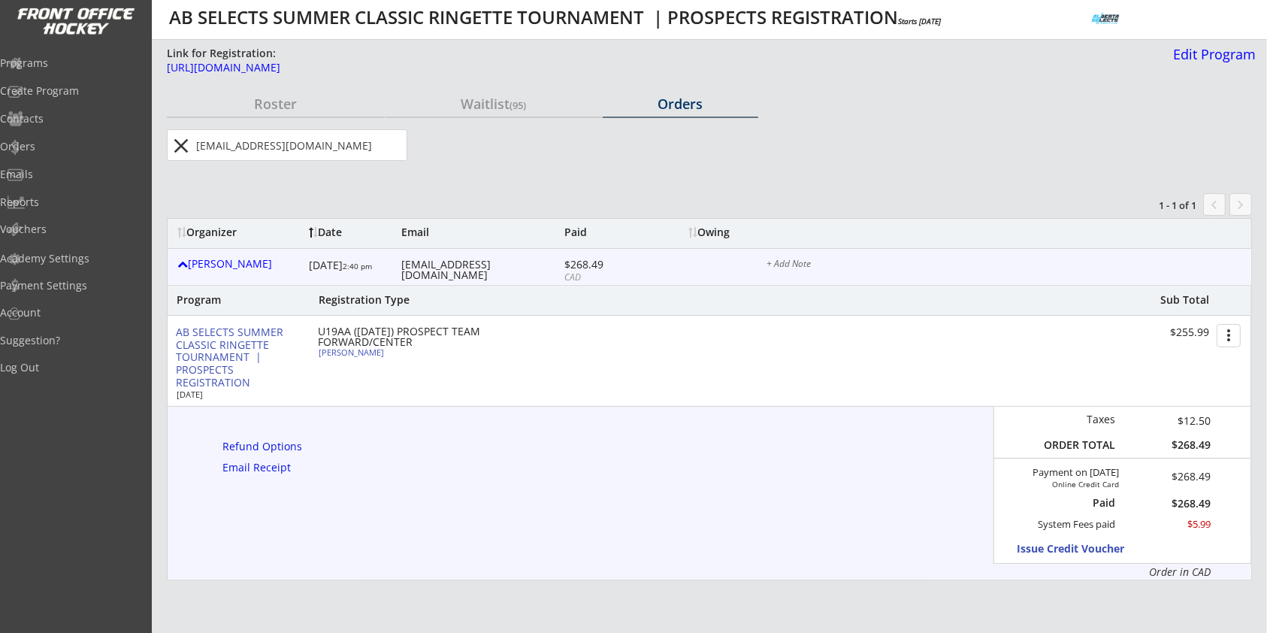
click at [1203, 502] on div "$268.49" at bounding box center [1168, 503] width 85 height 11
copy div "268.49"
click at [245, 442] on div "Refund Options" at bounding box center [264, 446] width 85 height 11
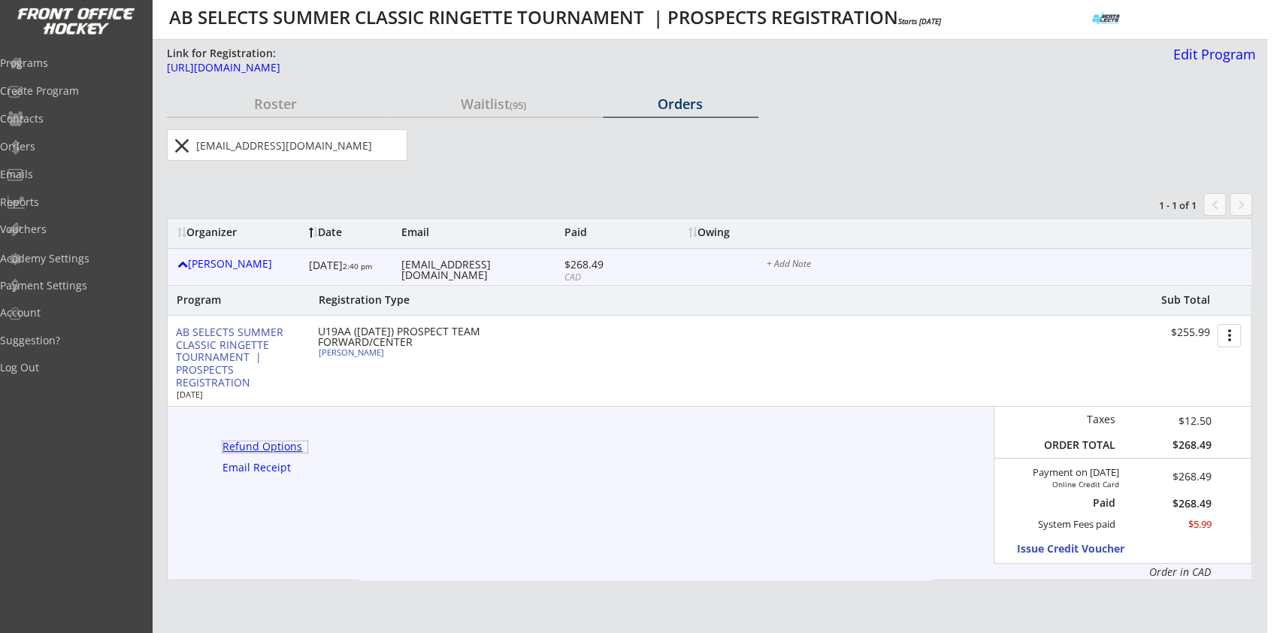
select select ""No""
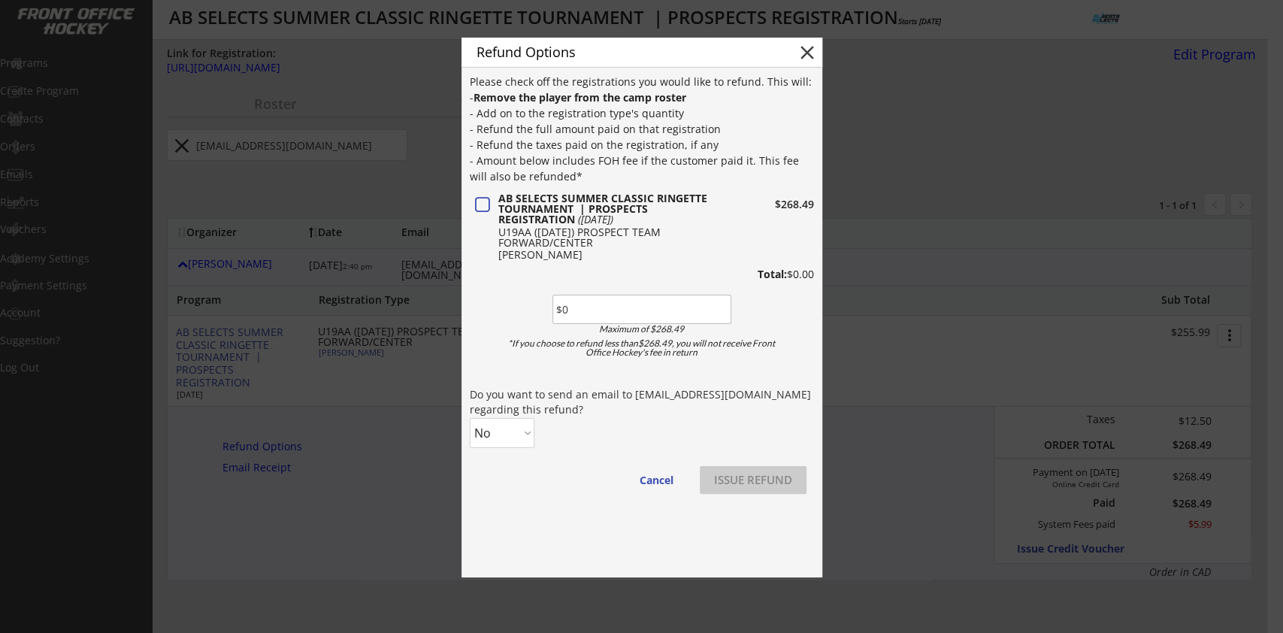
click at [585, 322] on input "input" at bounding box center [641, 309] width 179 height 29
drag, startPoint x: 585, startPoint y: 322, endPoint x: 586, endPoint y: 315, distance: 7.7
click at [585, 322] on input "input" at bounding box center [641, 309] width 179 height 29
paste input "$268.49"
type input "$268.49"
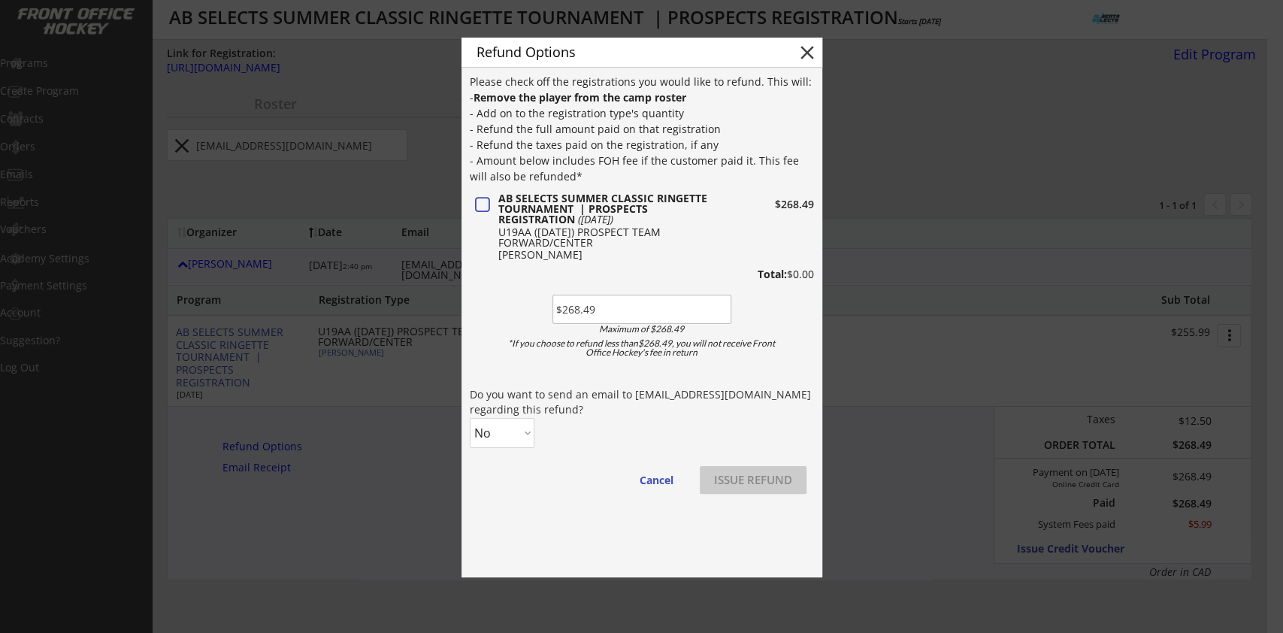
click at [499, 437] on select "No Yes" at bounding box center [502, 433] width 65 height 30
select select ""Yes""
click at [470, 418] on select "No Yes" at bounding box center [502, 433] width 65 height 30
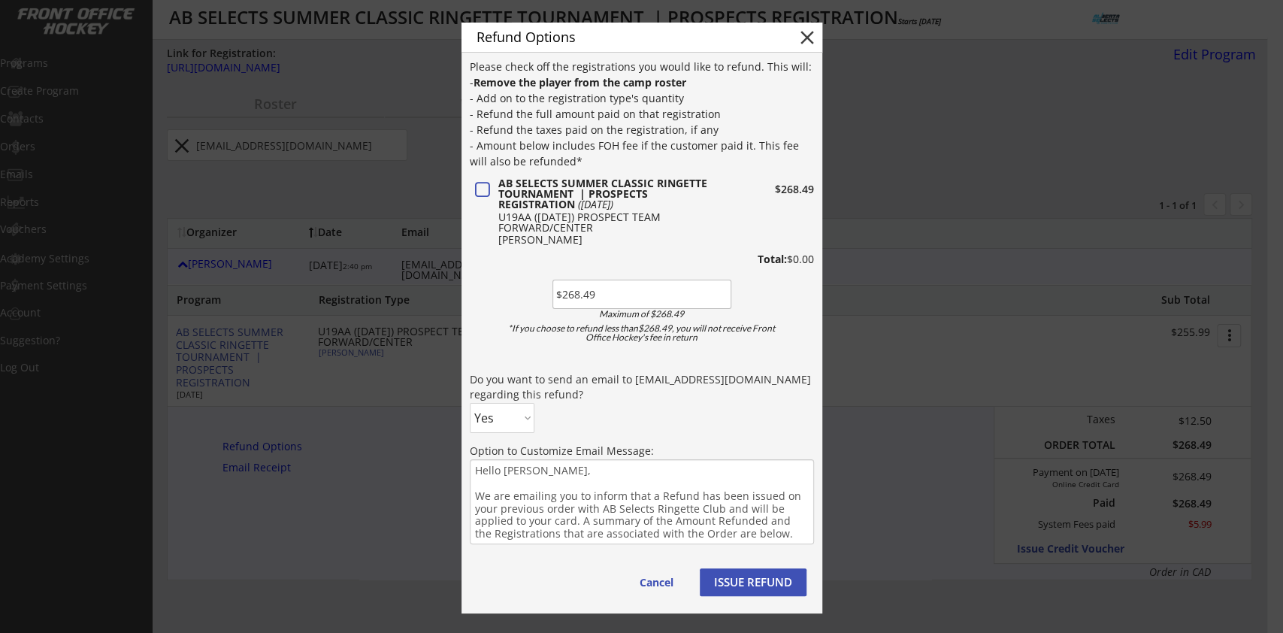
click at [761, 576] on button "ISSUE REFUND" at bounding box center [753, 582] width 107 height 28
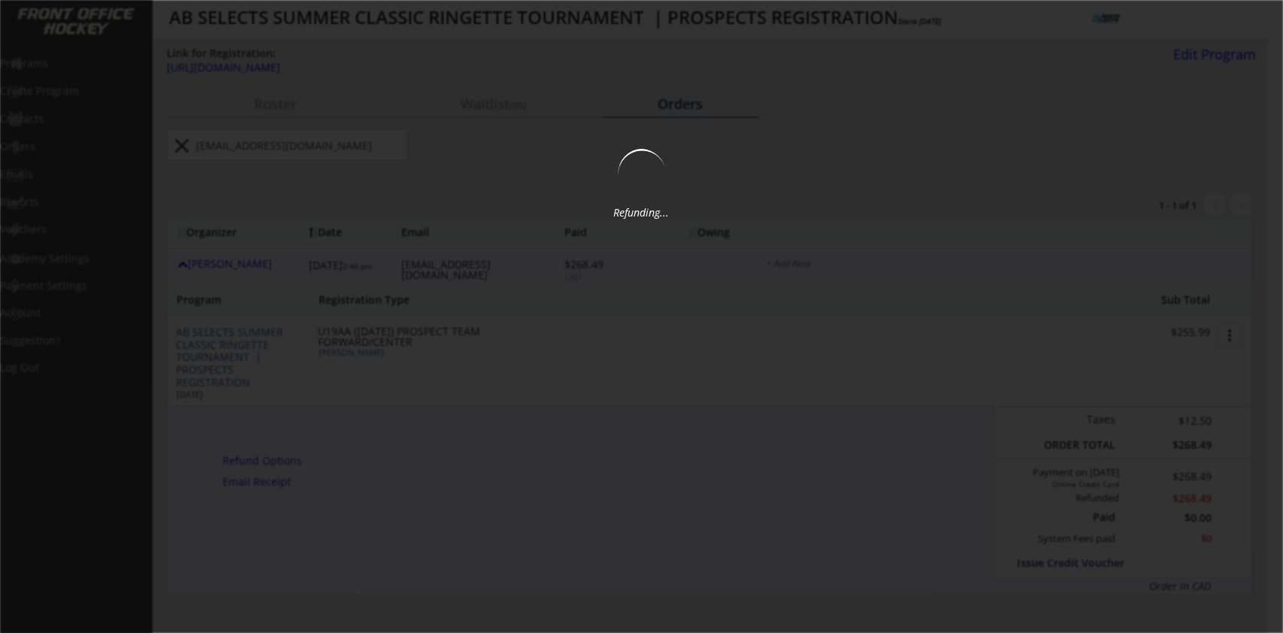
click at [426, 117] on div at bounding box center [641, 316] width 1283 height 633
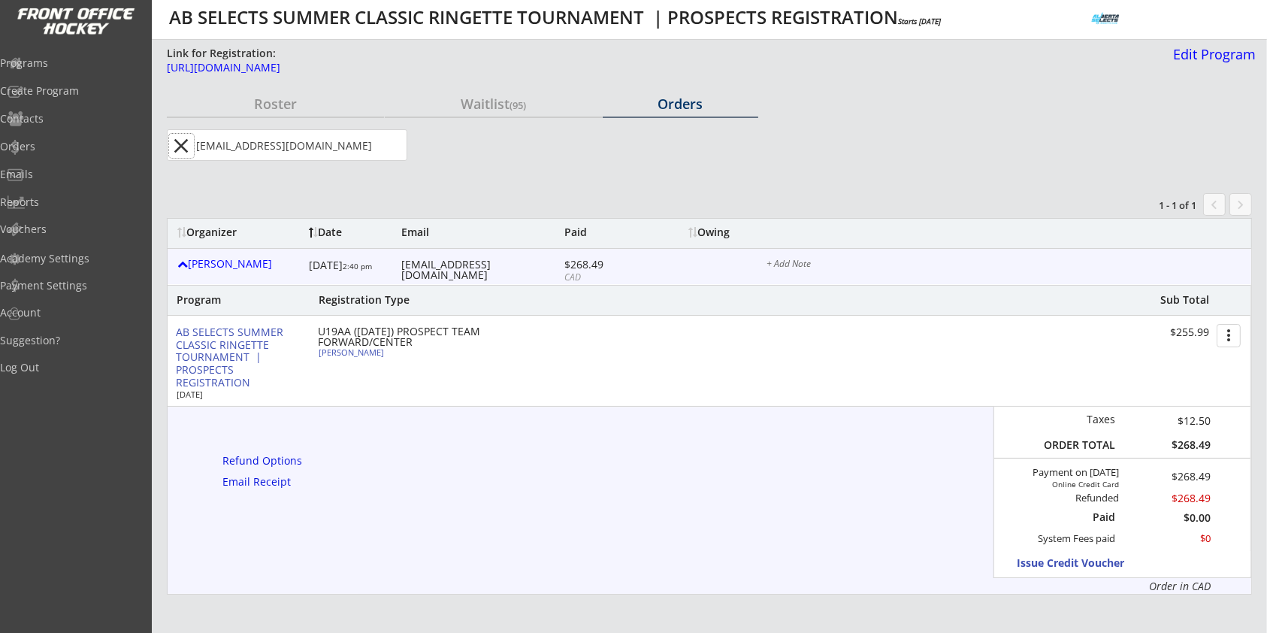
click at [186, 144] on button "close" at bounding box center [181, 146] width 25 height 24
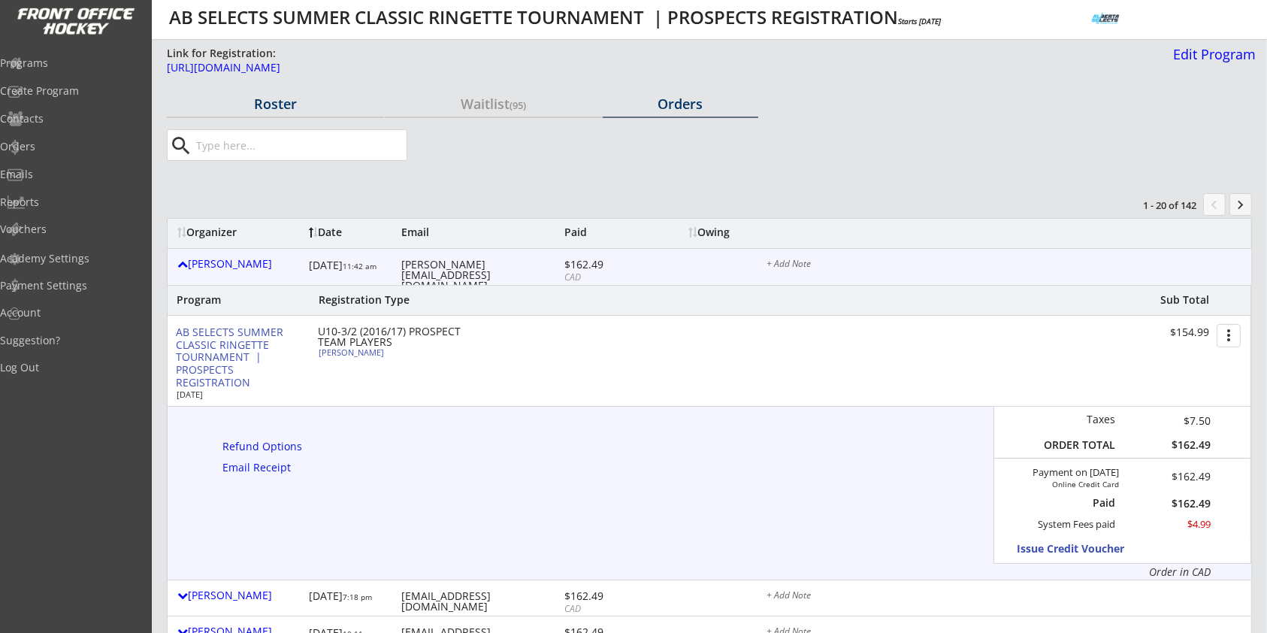
click at [260, 100] on div "Roster" at bounding box center [275, 104] width 217 height 14
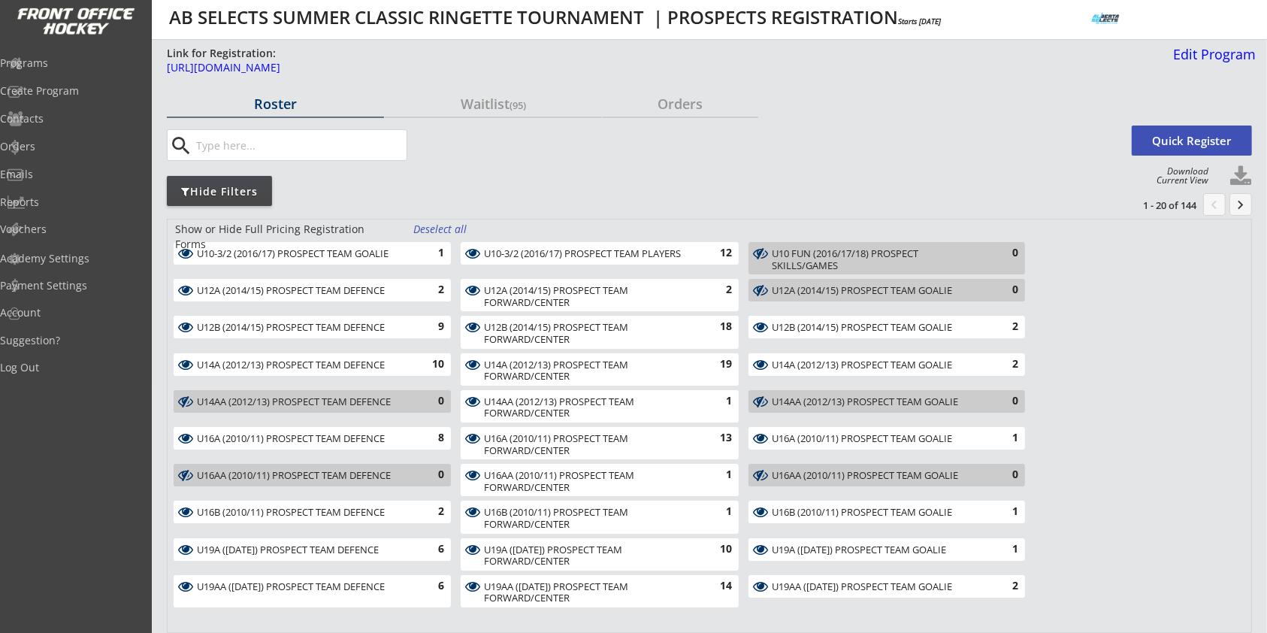
click at [451, 222] on div "Deselect all" at bounding box center [441, 229] width 56 height 15
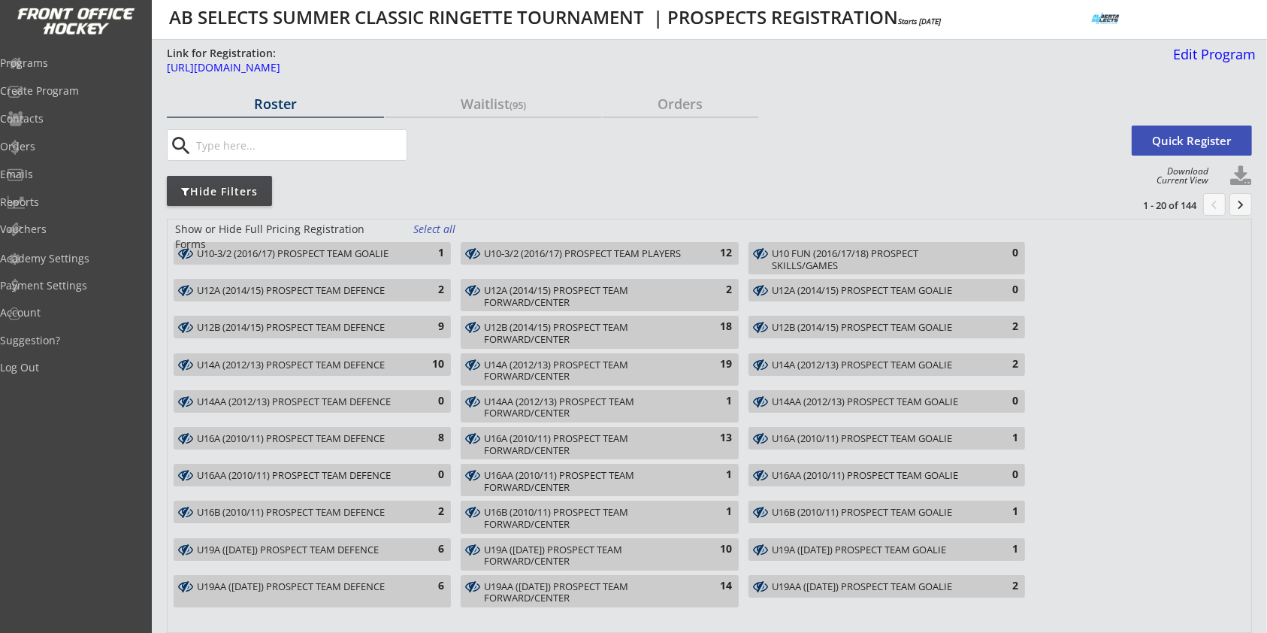
click at [451, 222] on div "Select all" at bounding box center [441, 229] width 56 height 15
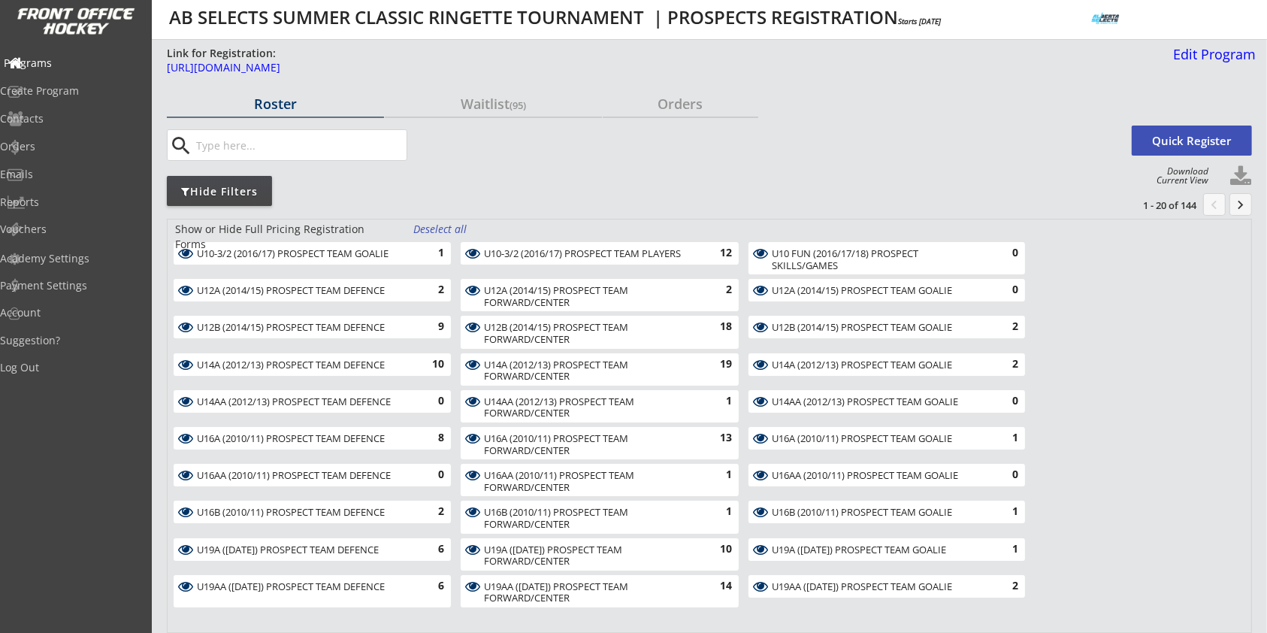
click at [78, 58] on div "Programs" at bounding box center [71, 63] width 135 height 11
